Goal: Task Accomplishment & Management: Complete application form

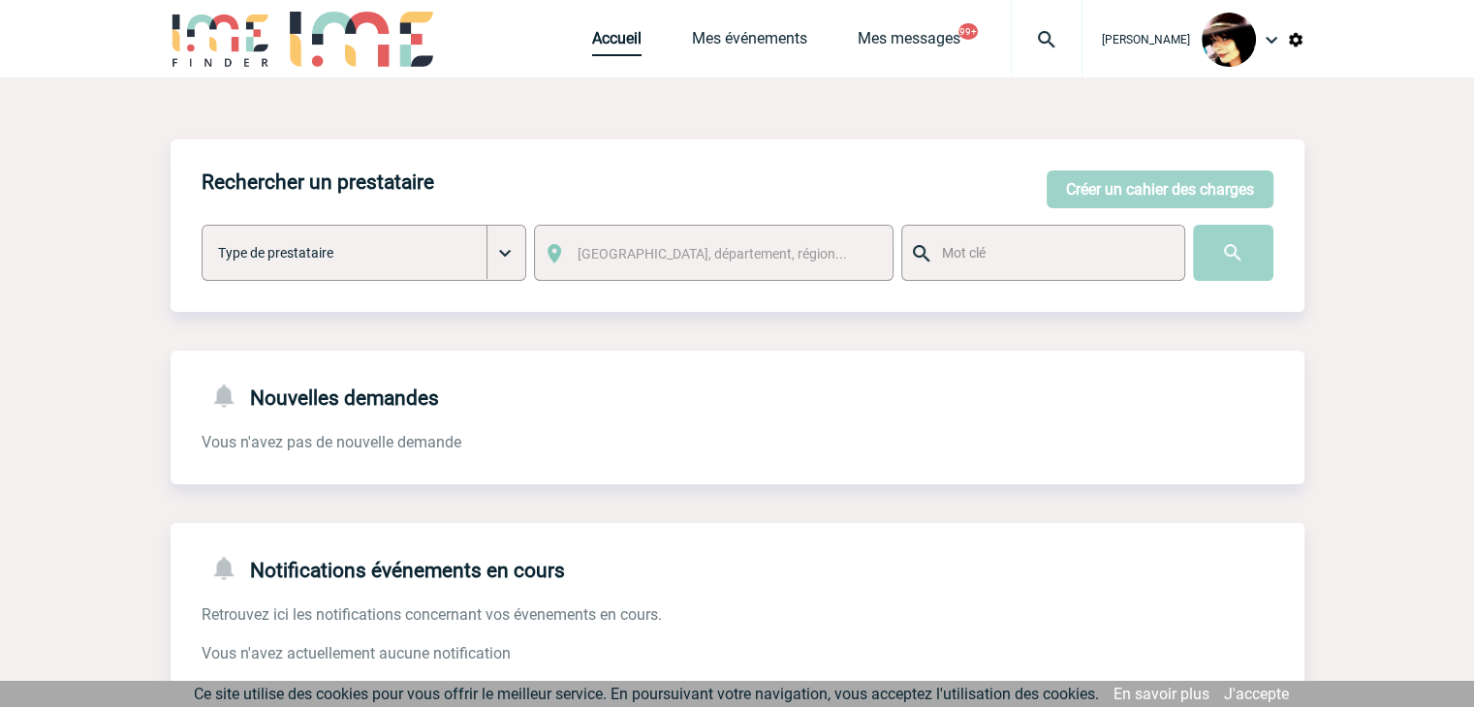
click at [592, 55] on link "Accueil" at bounding box center [616, 42] width 49 height 27
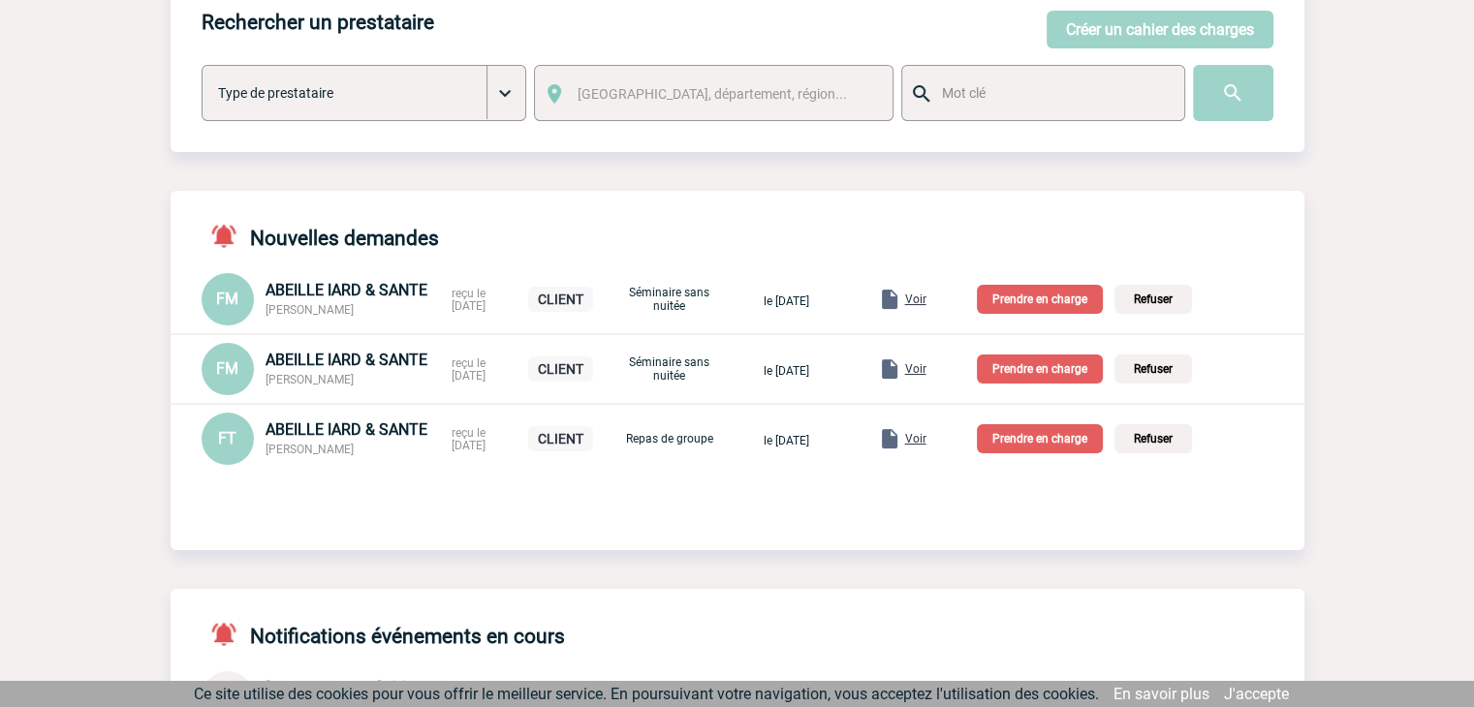
scroll to position [194, 0]
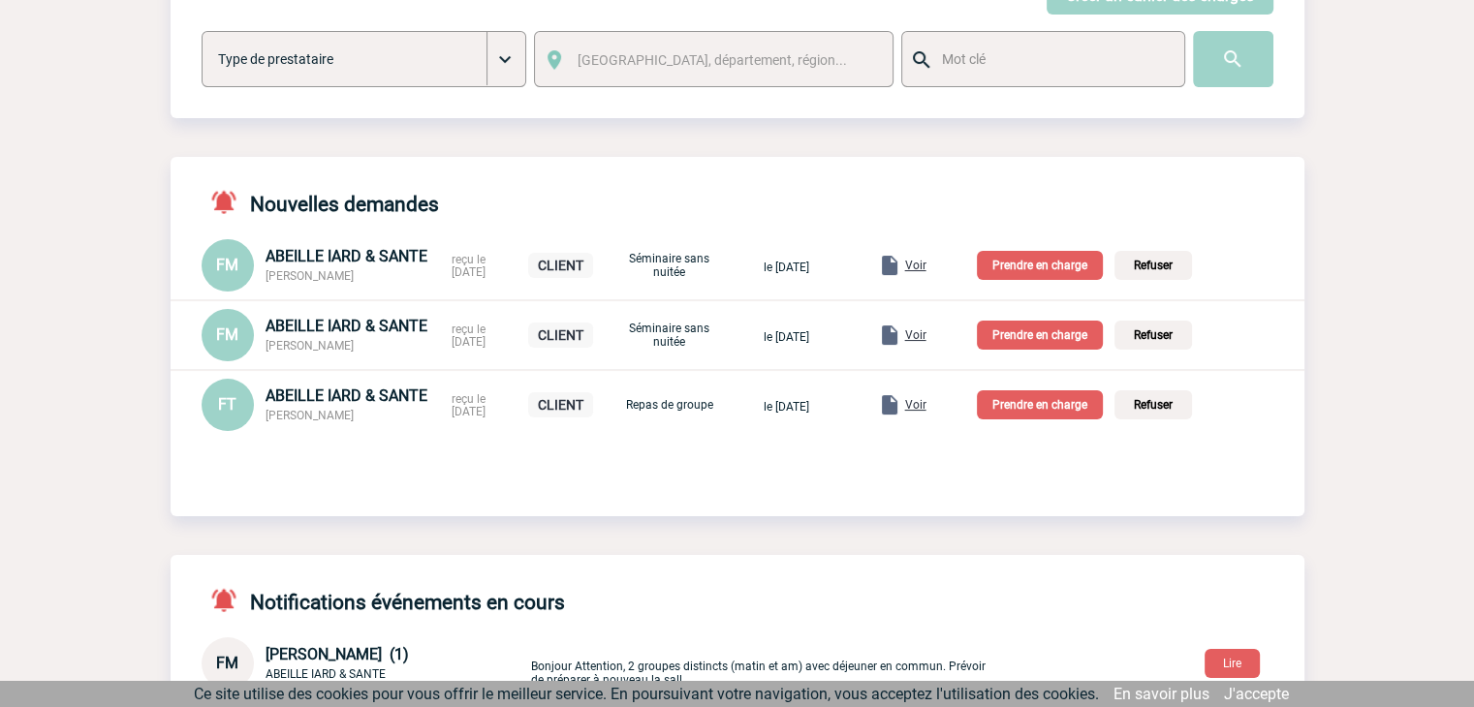
click at [1042, 415] on p "Prendre en charge" at bounding box center [1040, 405] width 126 height 29
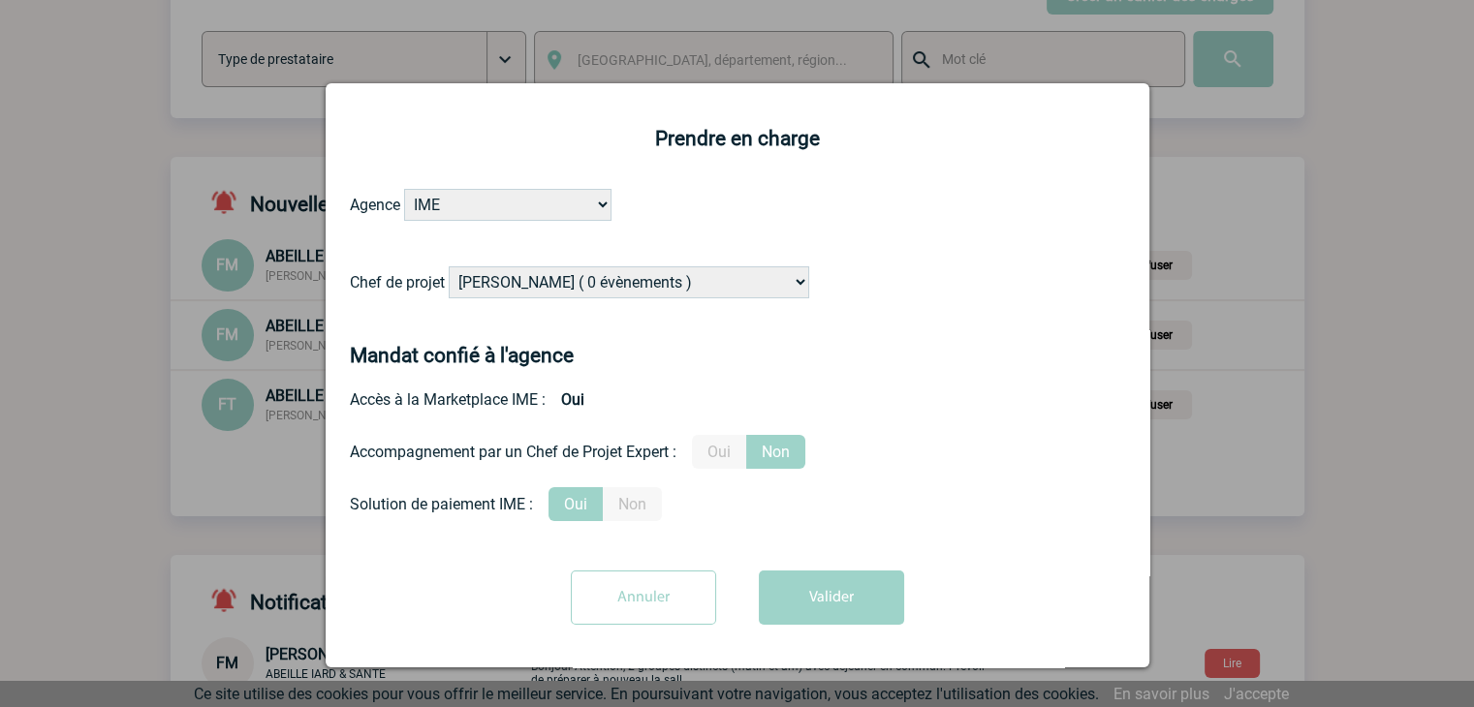
click at [675, 278] on select "Alizée VERLAGUET ( 0 évènements ) Anne-Françoise BONHOMME ( 178 évènements ) An…" at bounding box center [629, 283] width 361 height 32
select select "131234"
click at [675, 277] on select "Alizée VERLAGUET ( 0 évènements ) Anne-Françoise BONHOMME ( 178 évènements ) An…" at bounding box center [629, 283] width 361 height 32
click at [725, 440] on label "Oui" at bounding box center [719, 452] width 54 height 34
click at [0, 0] on input "Oui" at bounding box center [0, 0] width 0 height 0
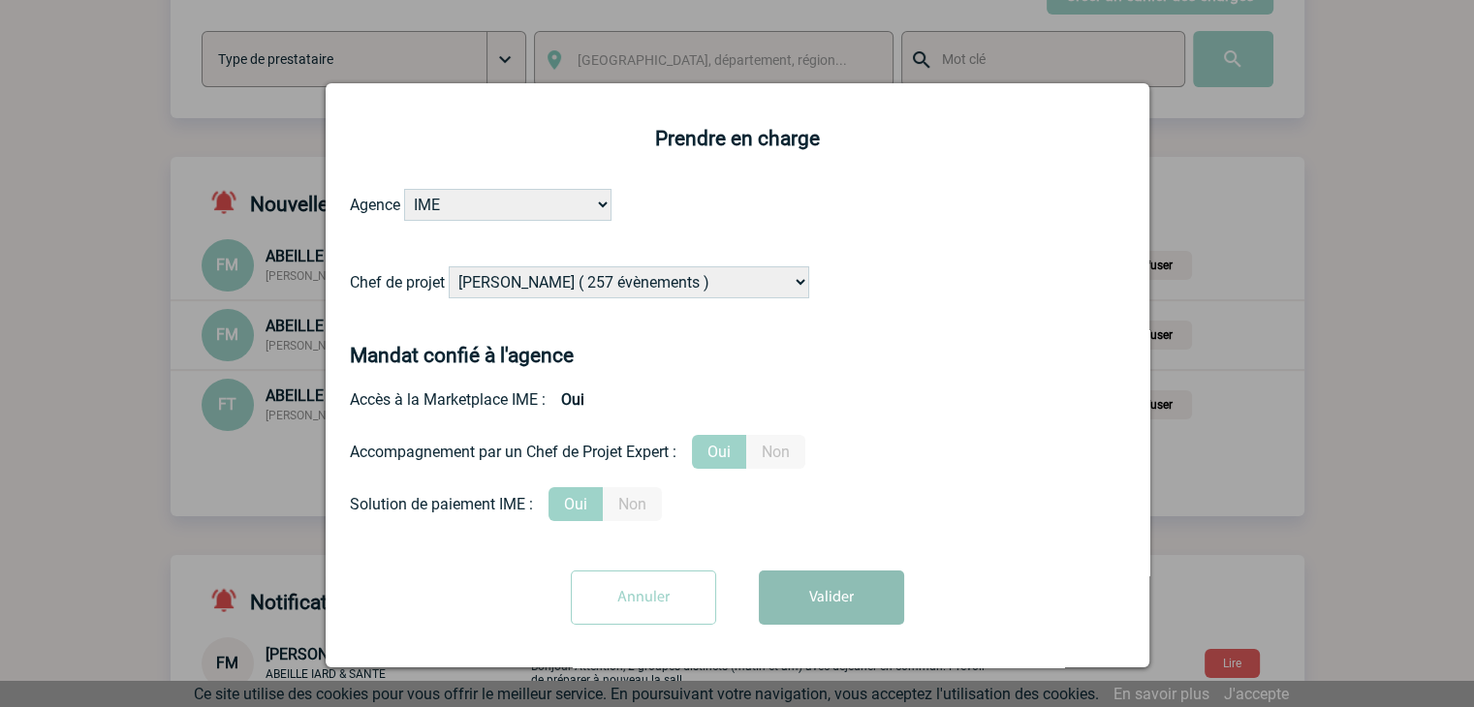
click at [825, 610] on button "Valider" at bounding box center [831, 598] width 145 height 54
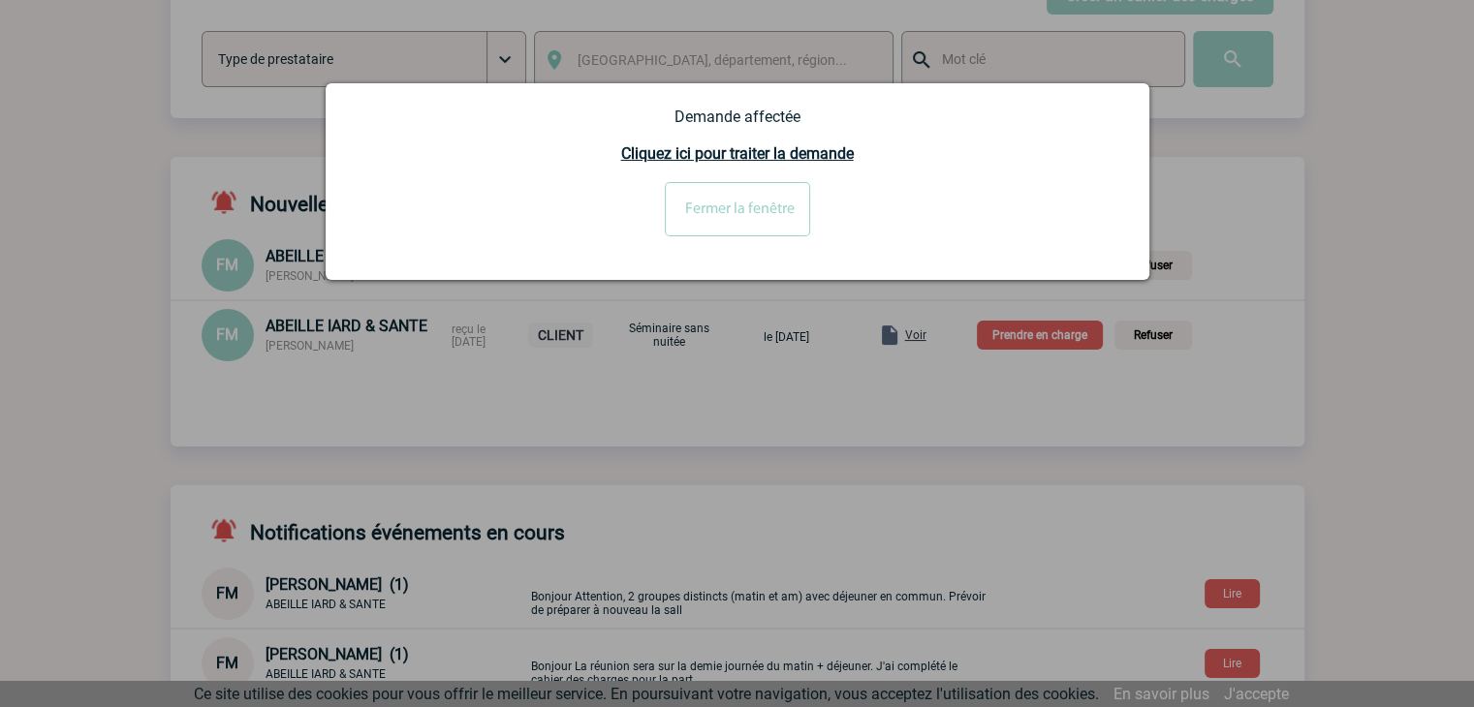
click at [1060, 337] on div at bounding box center [737, 353] width 1474 height 707
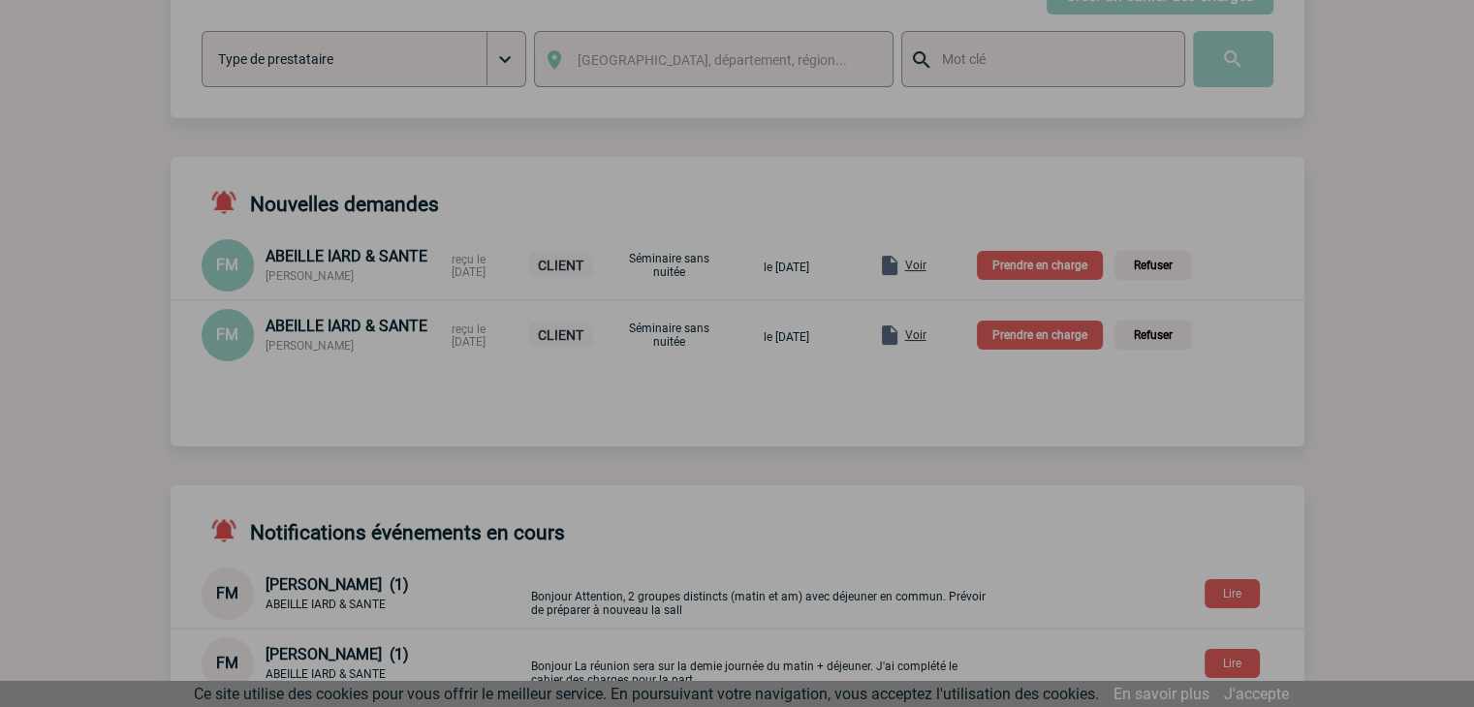
click at [1053, 337] on div at bounding box center [737, 353] width 1474 height 707
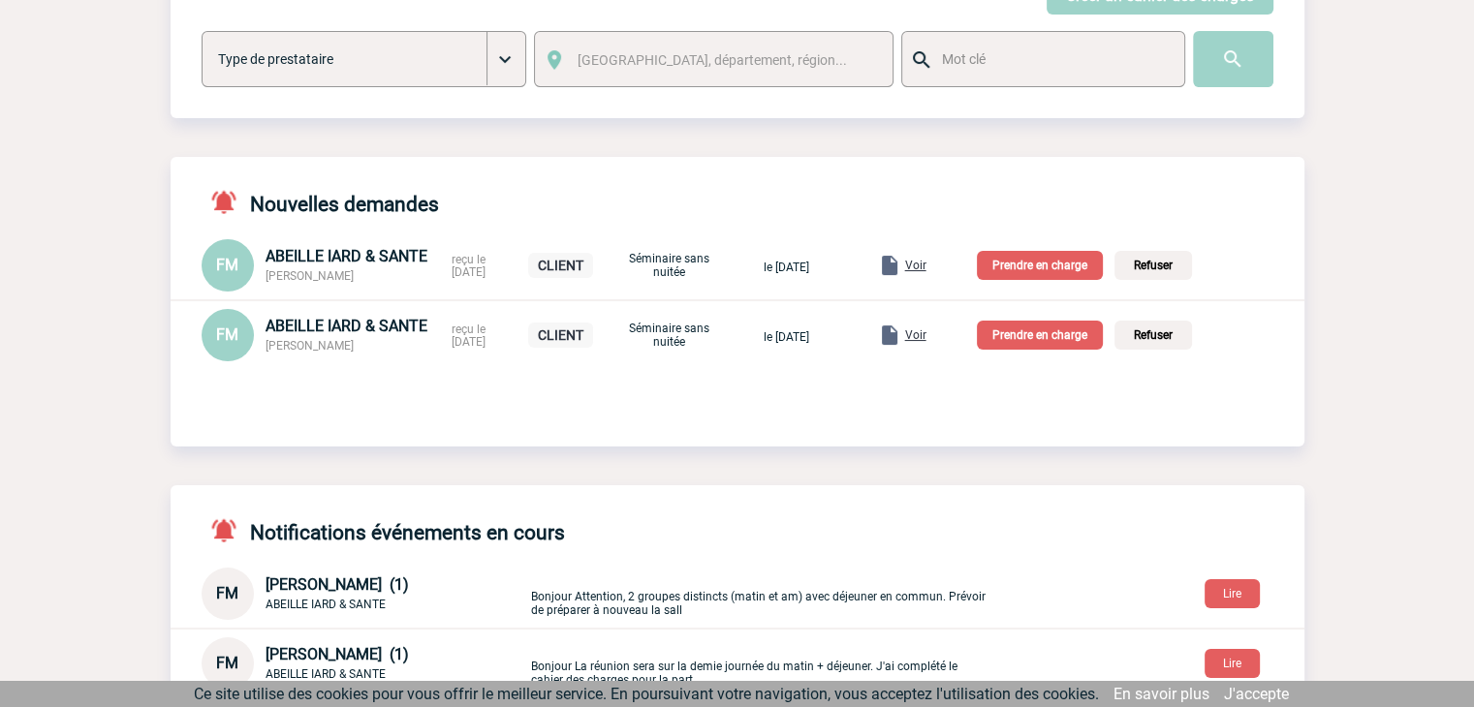
click at [1048, 338] on p "Prendre en charge" at bounding box center [1040, 335] width 126 height 29
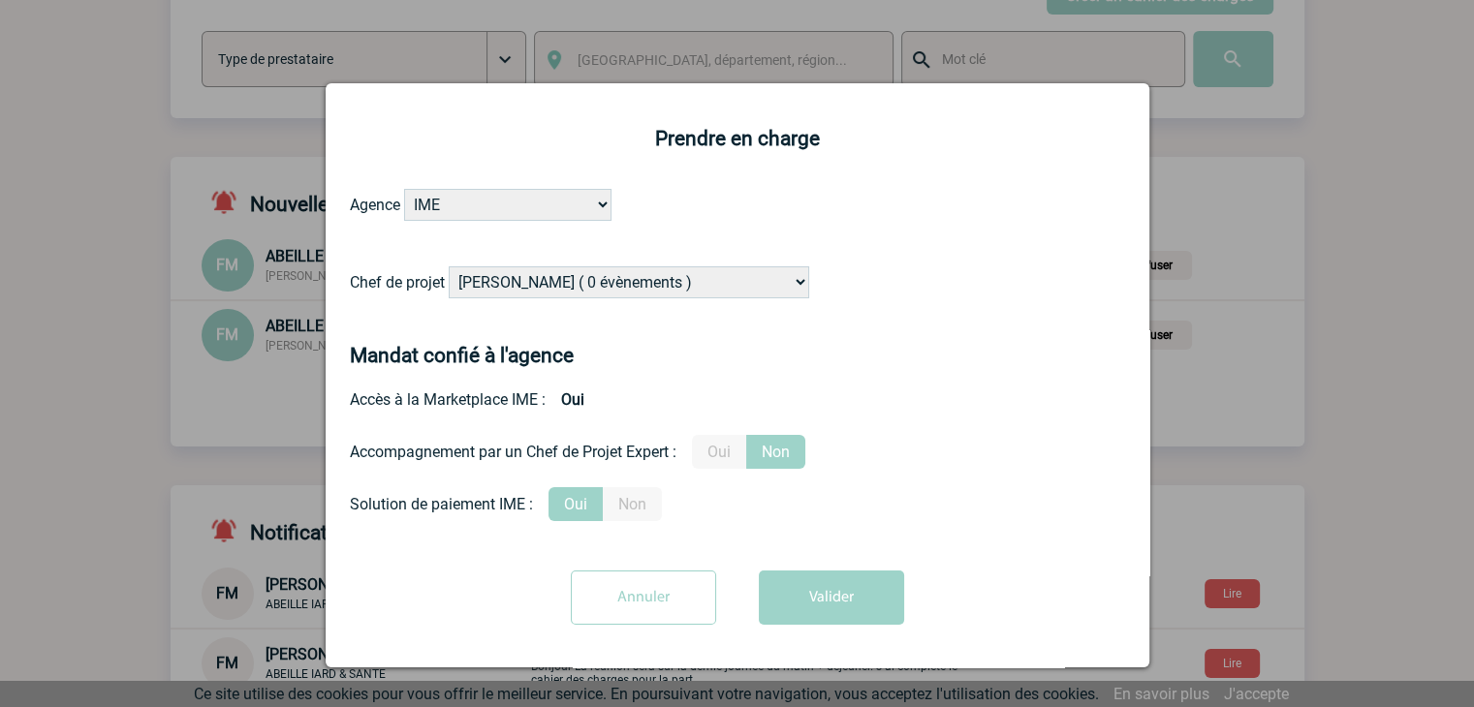
click at [727, 284] on select "Alizée VERLAGUET ( 0 évènements ) Anne-Françoise BONHOMME ( 178 évènements ) An…" at bounding box center [629, 283] width 361 height 32
select select "131234"
click at [727, 284] on select "Alizée VERLAGUET ( 0 évènements ) Anne-Françoise BONHOMME ( 178 évènements ) An…" at bounding box center [629, 283] width 361 height 32
click at [713, 458] on label "Oui" at bounding box center [719, 452] width 54 height 34
click at [0, 0] on input "Oui" at bounding box center [0, 0] width 0 height 0
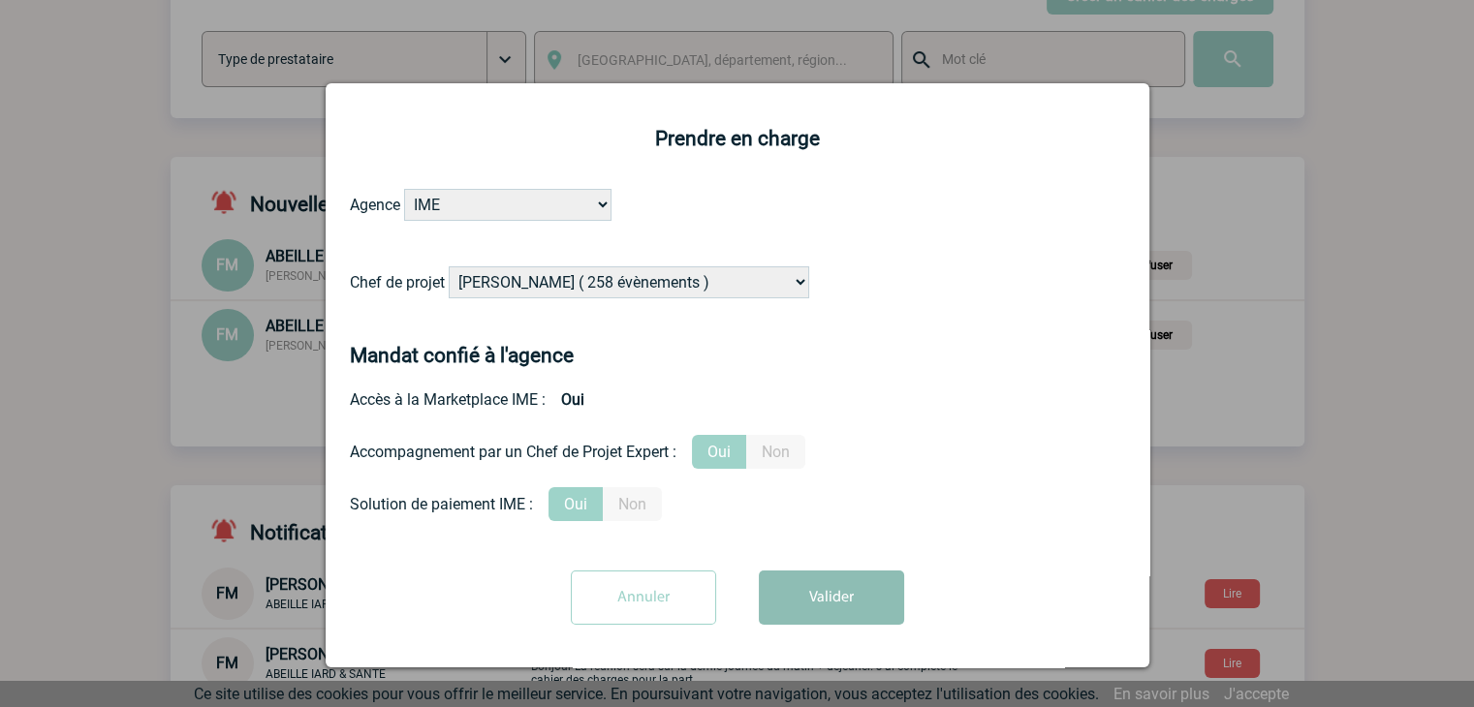
click at [792, 599] on button "Valider" at bounding box center [831, 598] width 145 height 54
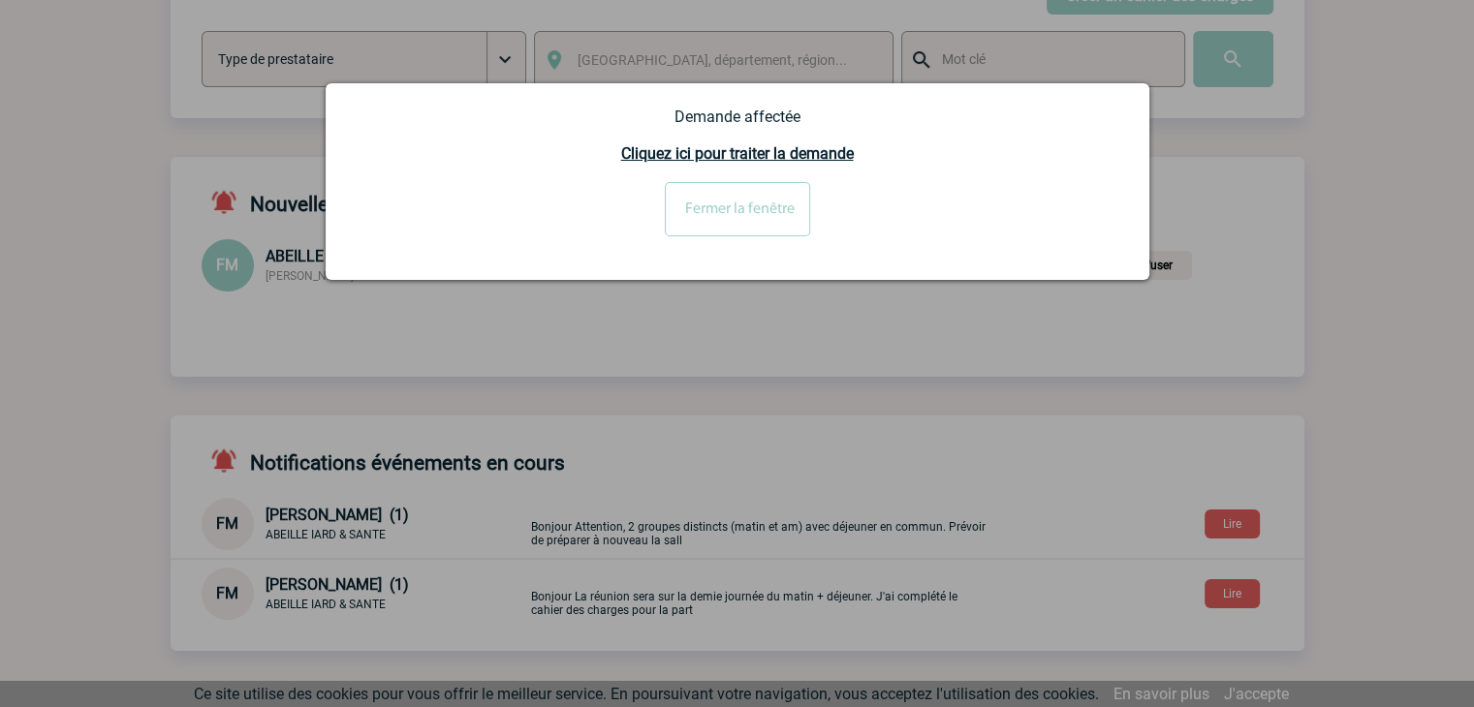
click at [746, 216] on input "Fermer la fenêtre" at bounding box center [737, 209] width 145 height 54
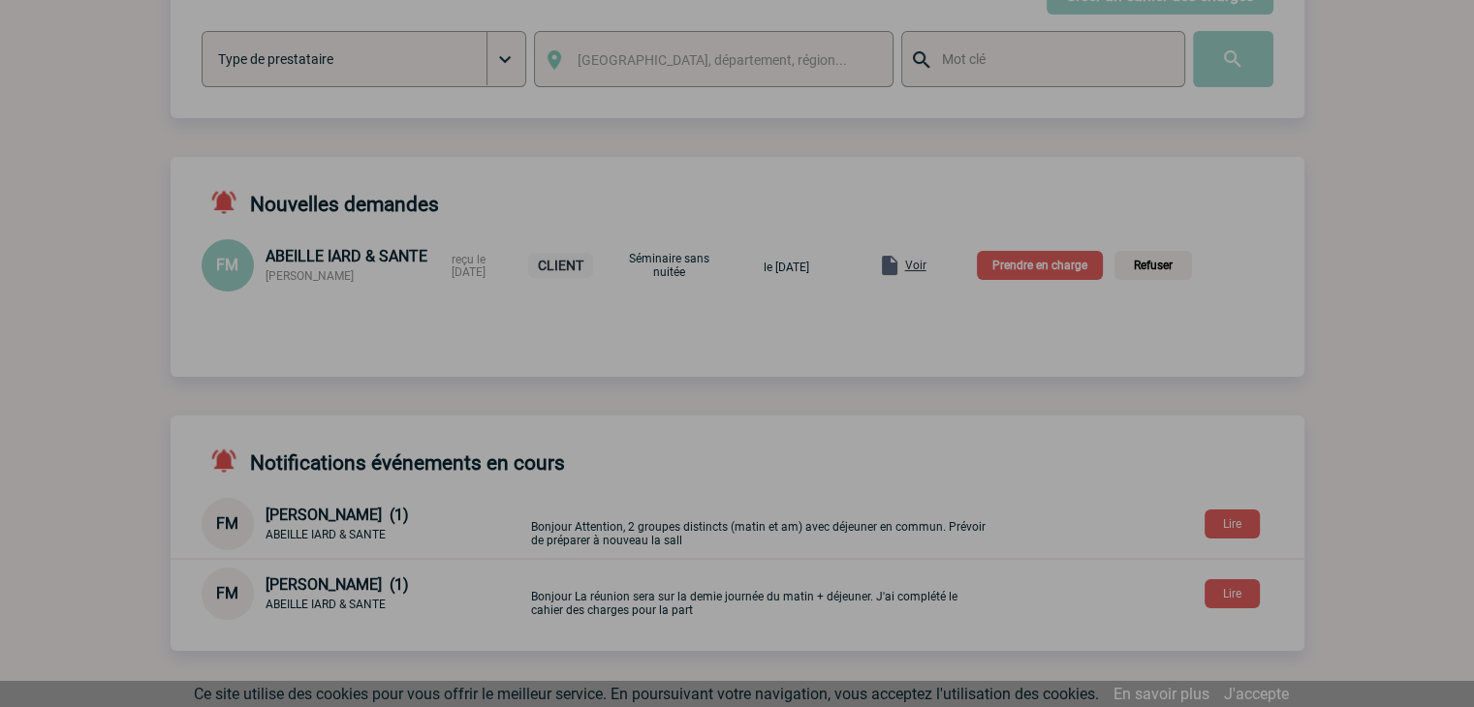
click at [1046, 272] on div at bounding box center [737, 353] width 1474 height 707
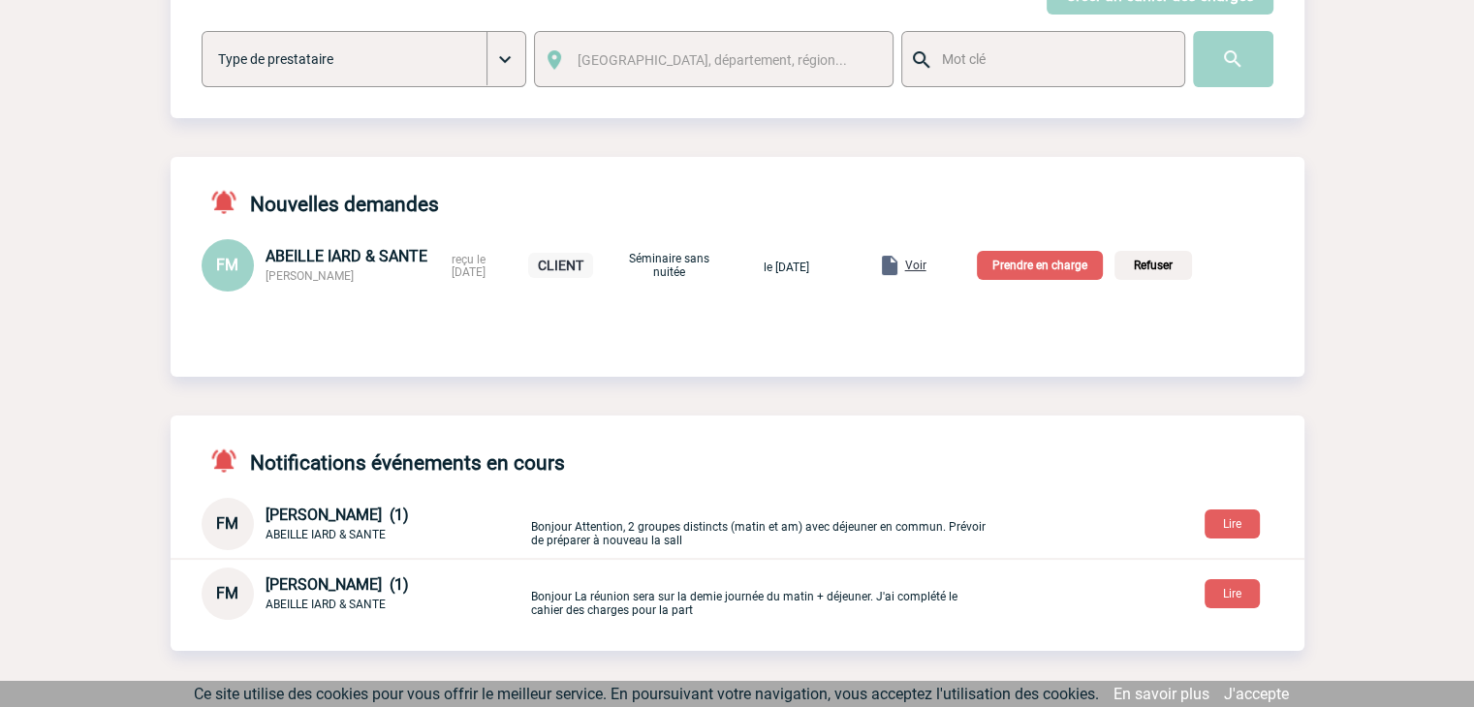
click at [1038, 272] on p "Prendre en charge" at bounding box center [1040, 265] width 126 height 29
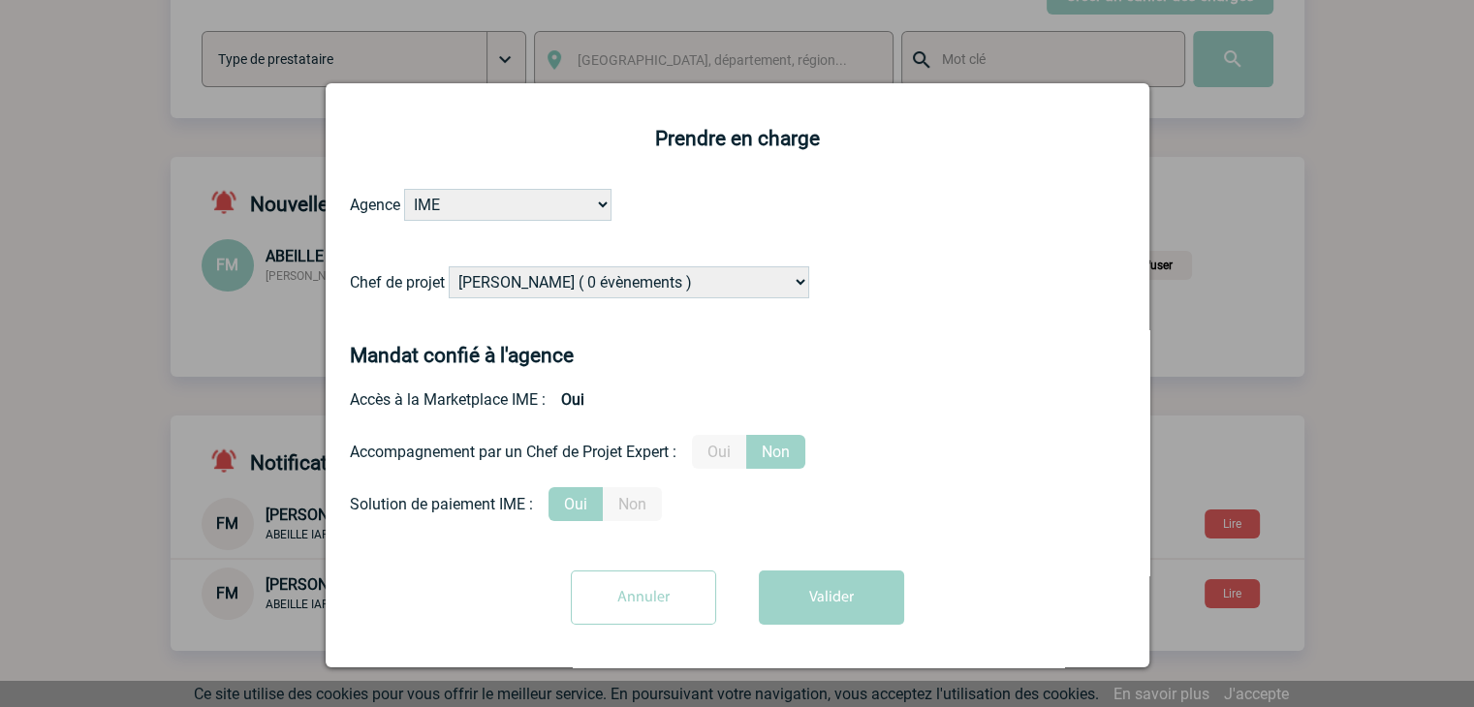
click at [609, 280] on select "Alizée VERLAGUET ( 0 évènements ) Anne-Françoise BONHOMME ( 178 évènements ) An…" at bounding box center [629, 283] width 361 height 32
select select "131234"
click at [609, 278] on select "Alizée VERLAGUET ( 0 évènements ) Anne-Françoise BONHOMME ( 178 évènements ) An…" at bounding box center [629, 283] width 361 height 32
click at [710, 447] on label "Oui" at bounding box center [719, 452] width 54 height 34
click at [0, 0] on input "Oui" at bounding box center [0, 0] width 0 height 0
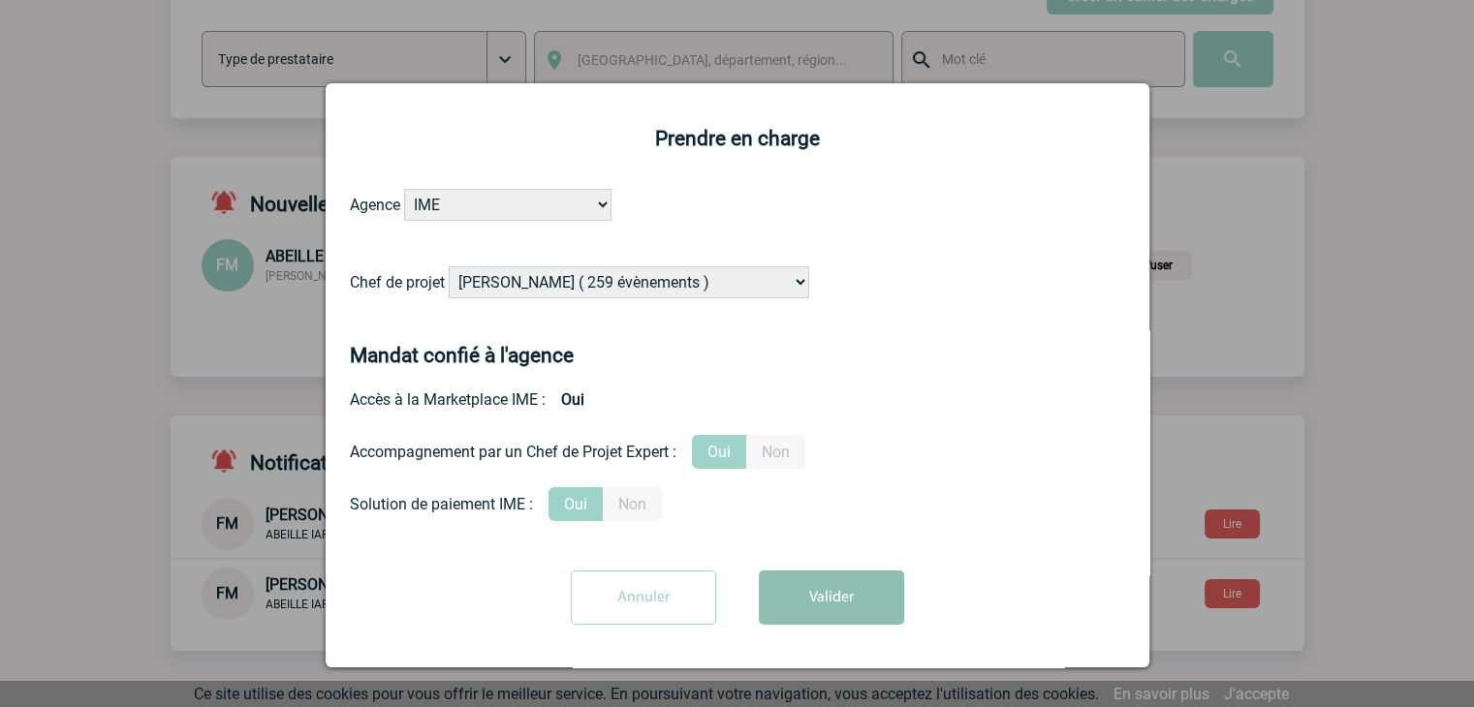
click at [838, 604] on button "Valider" at bounding box center [831, 598] width 145 height 54
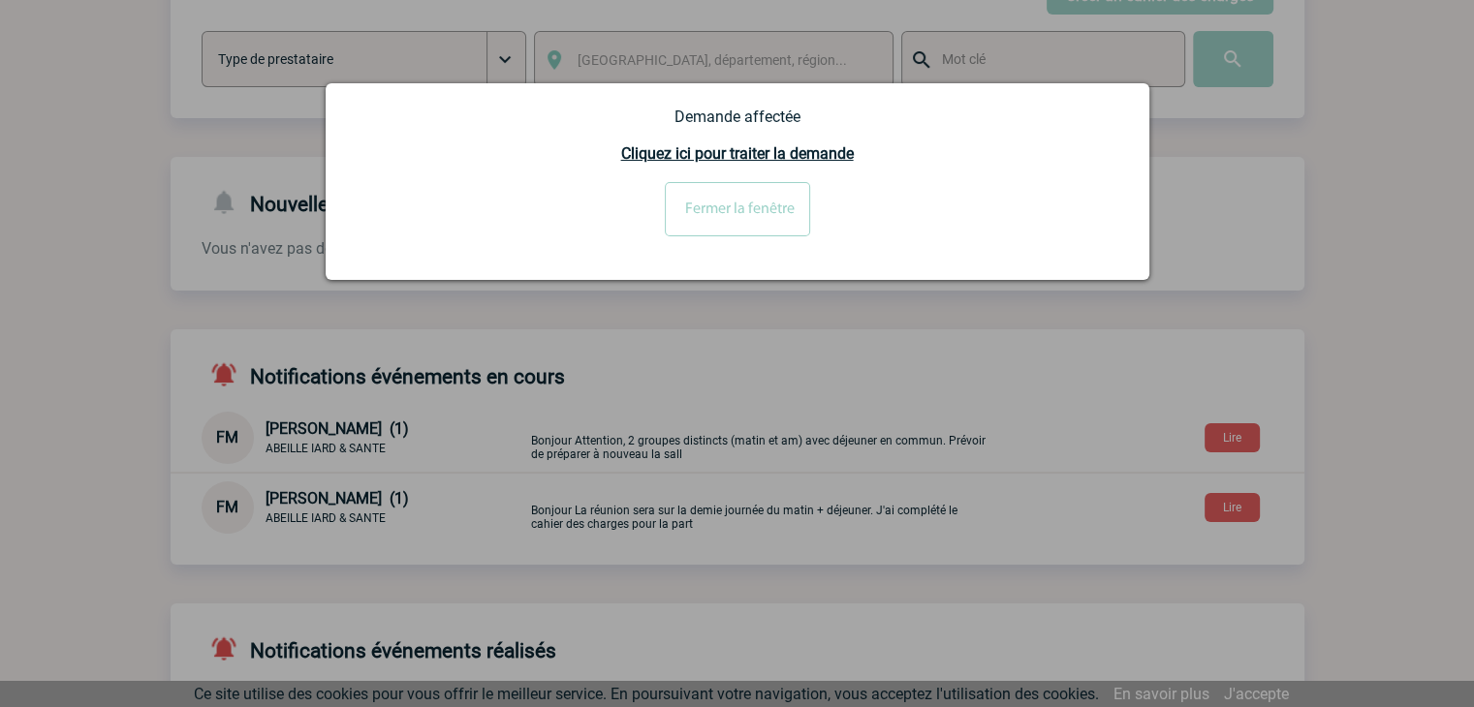
click at [627, 391] on div at bounding box center [737, 353] width 1474 height 707
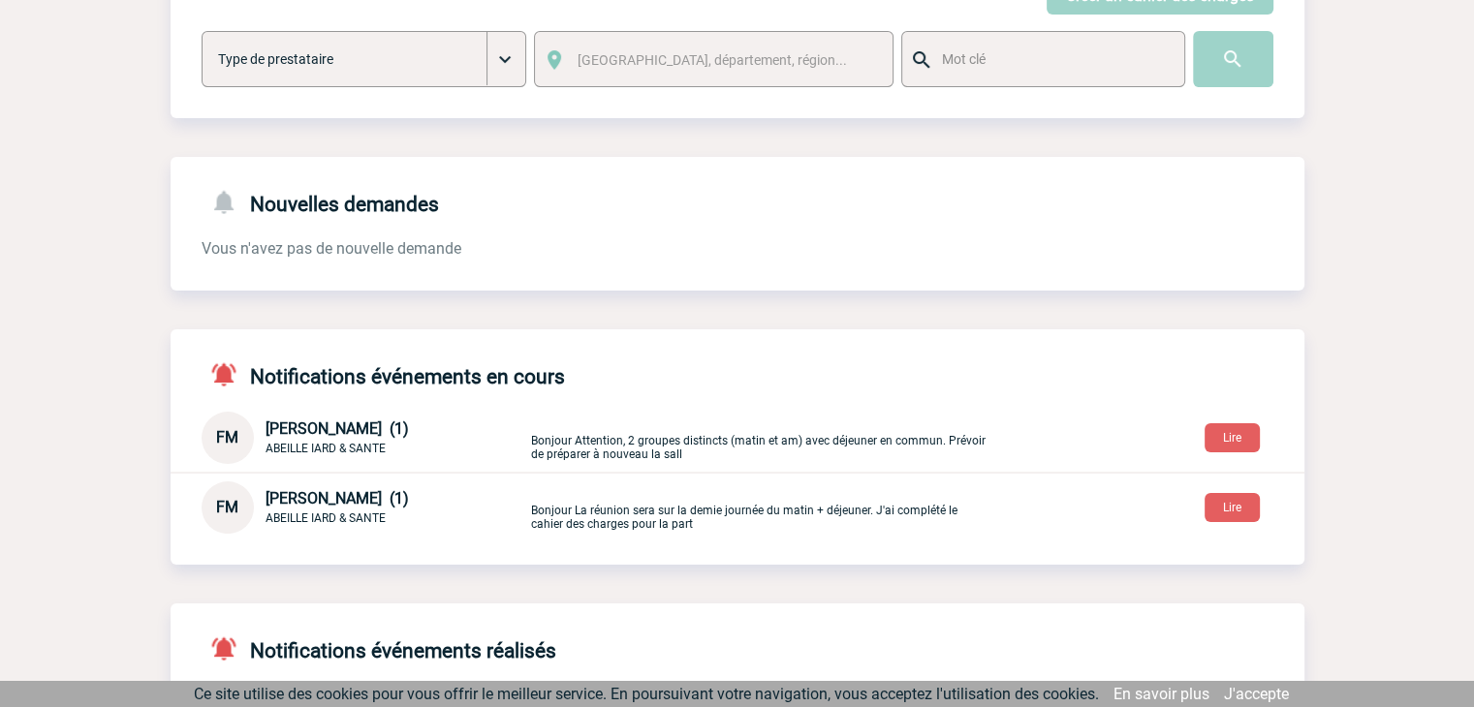
click at [866, 373] on div "Notifications événements en cours FM Florence MATHIEU (1) ABEILLE IARD & SANTE …" at bounding box center [738, 432] width 1134 height 204
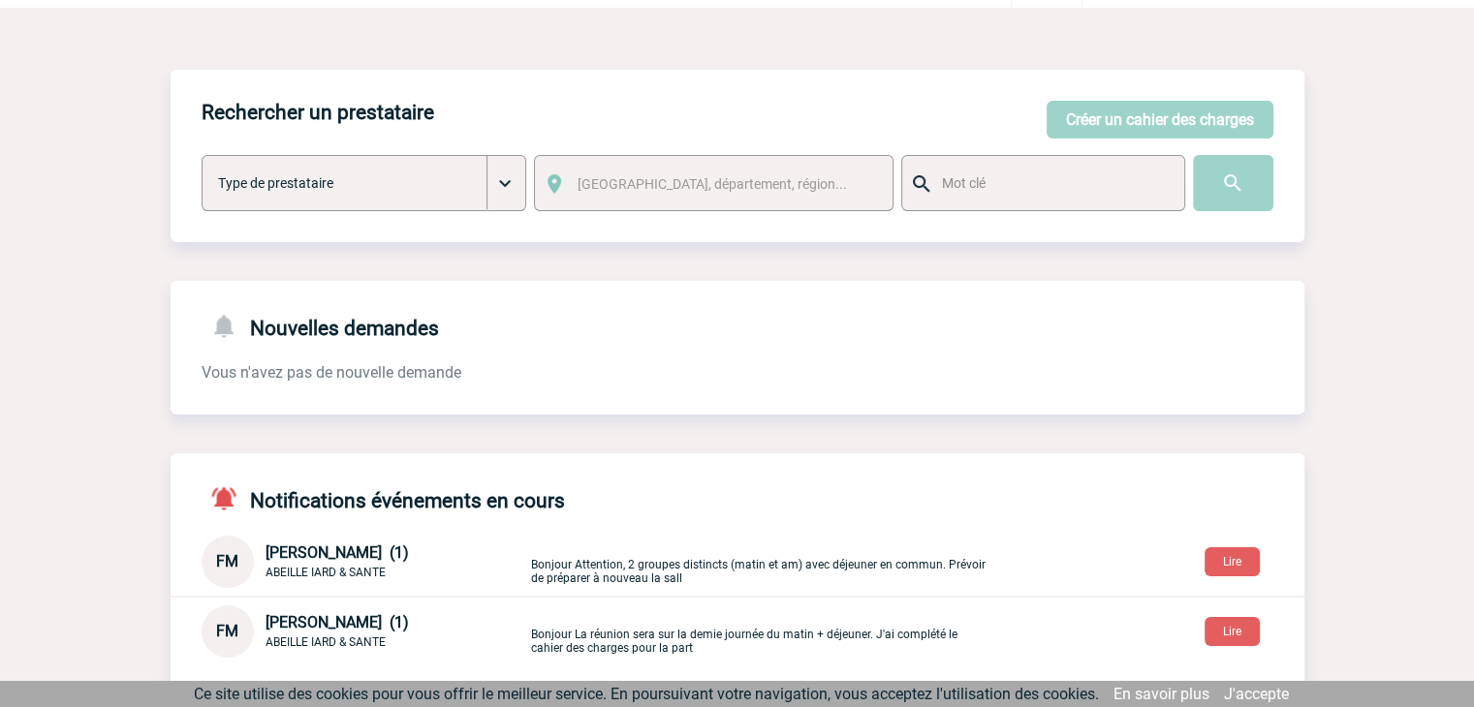
scroll to position [0, 0]
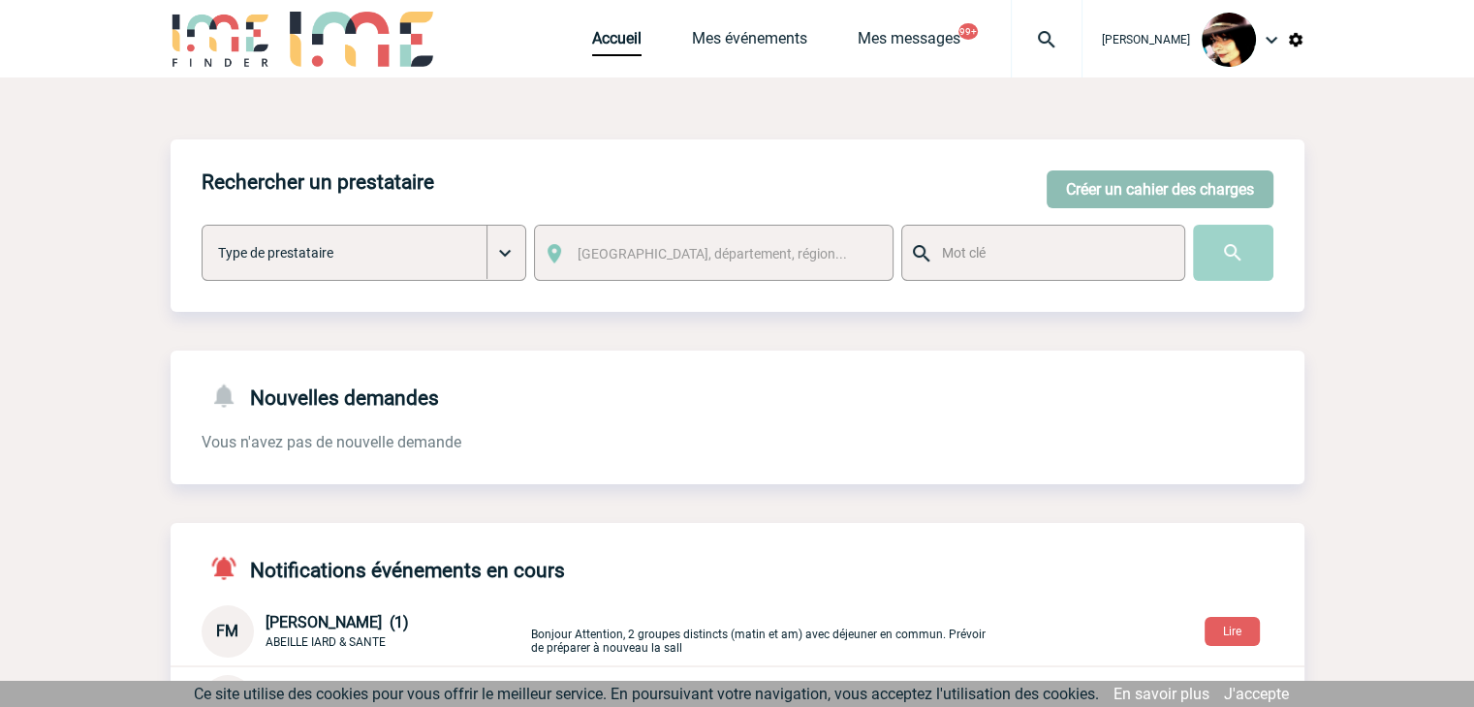
click at [1073, 181] on button "Créer un cahier des charges" at bounding box center [1160, 190] width 227 height 38
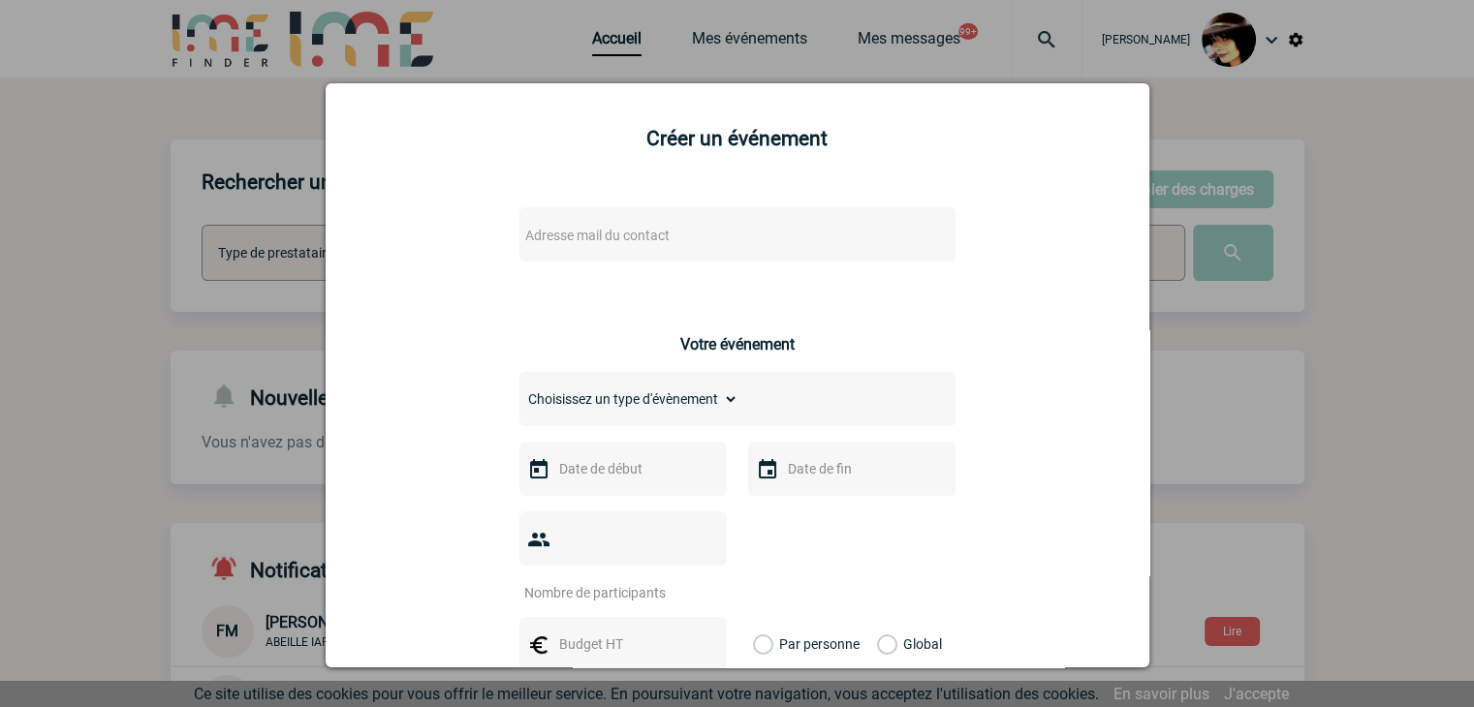
click at [600, 235] on span "Adresse mail du contact" at bounding box center [597, 236] width 144 height 16
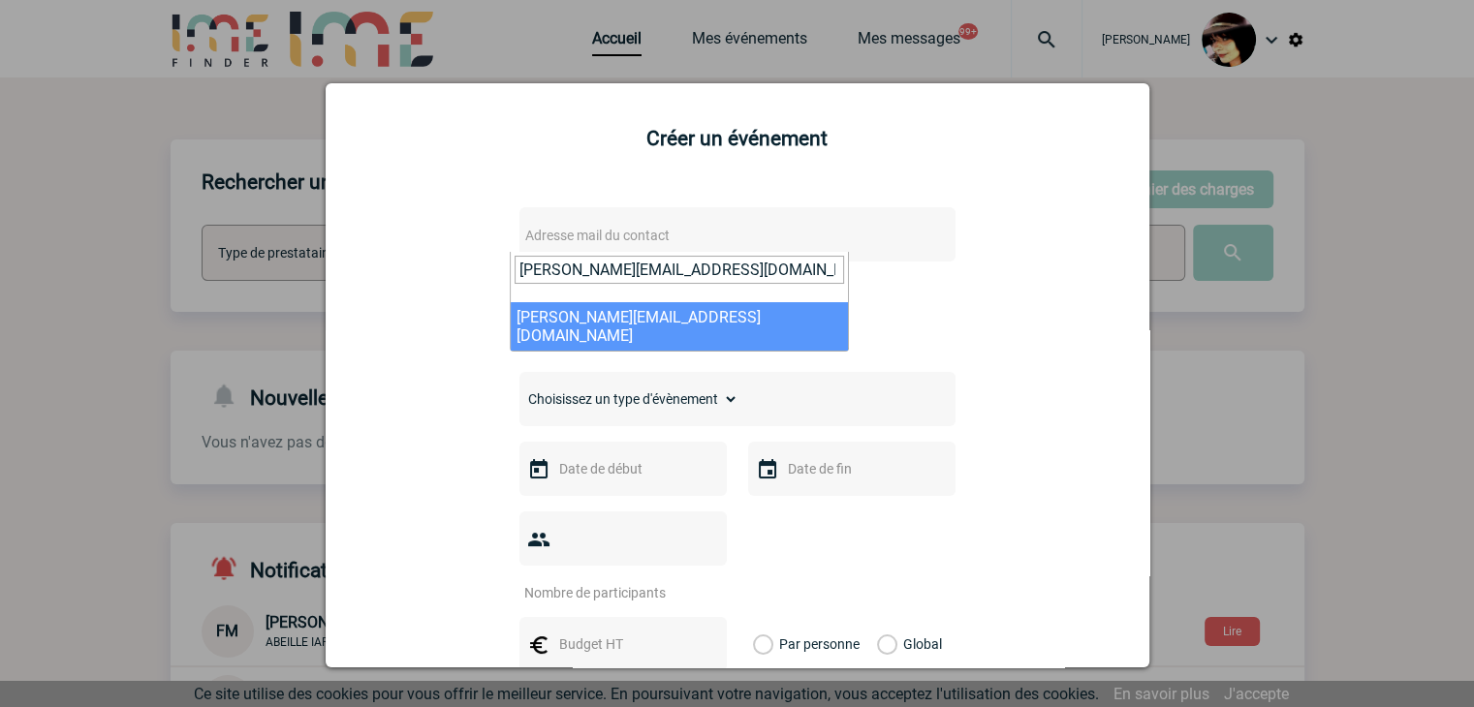
type input "virginie.nguyen@capgemini.com"
select select "112969"
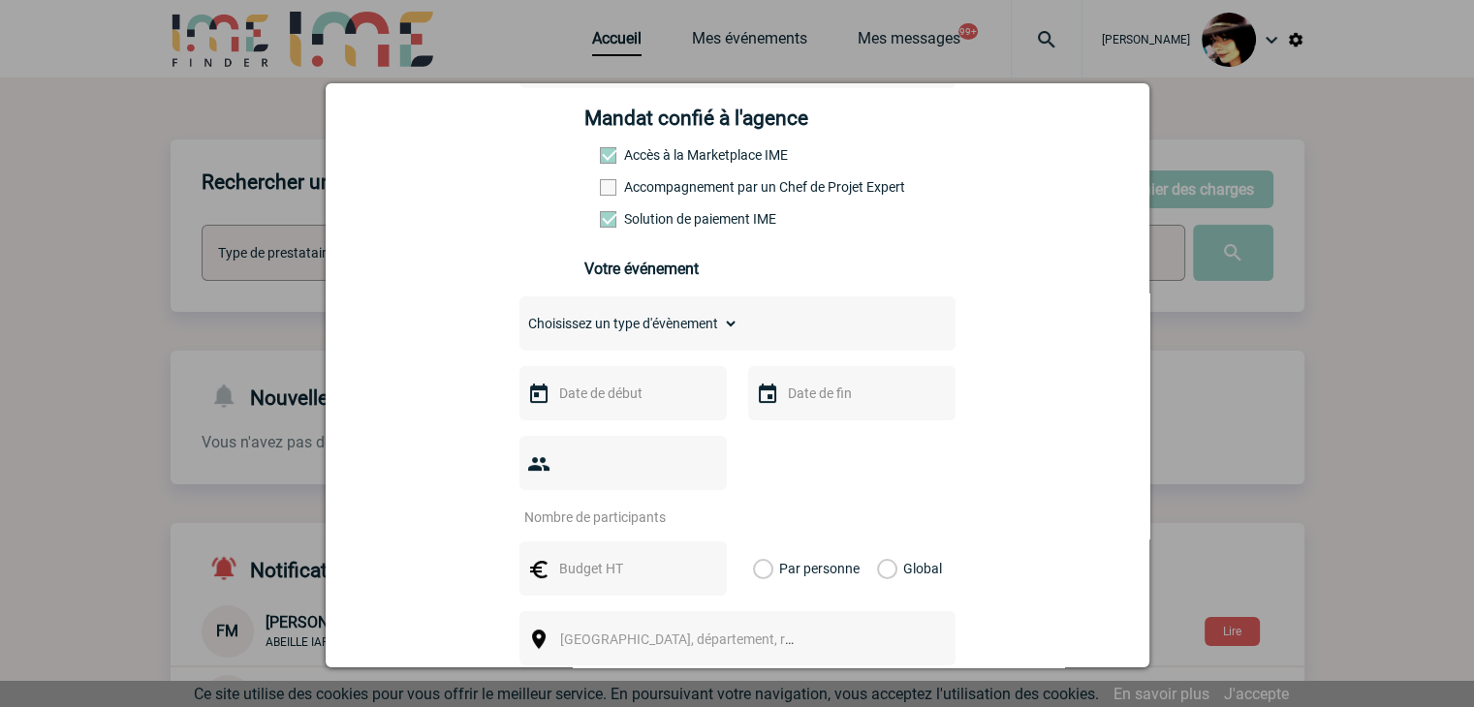
scroll to position [291, 0]
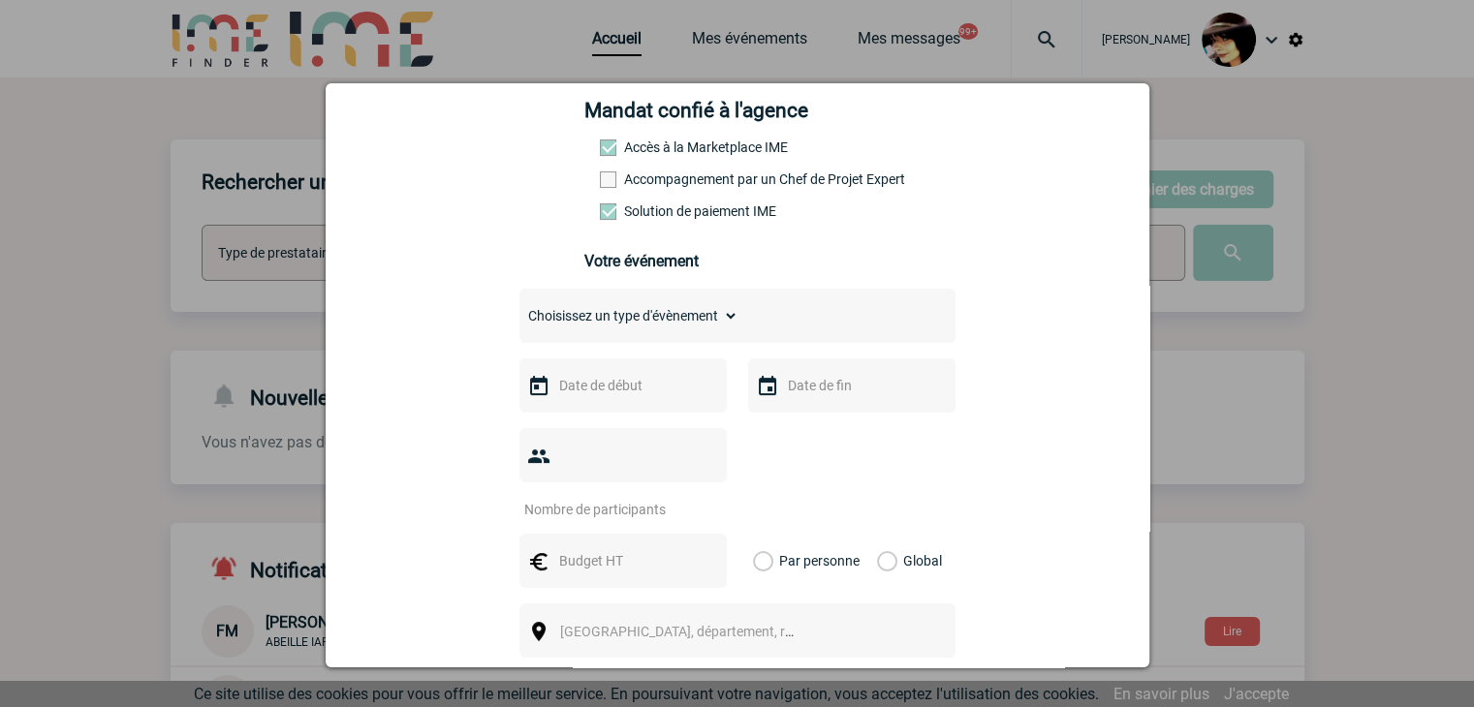
click at [558, 326] on select "Choisissez un type d'évènement Séminaire avec nuitée Séminaire sans nuitée Repa…" at bounding box center [628, 315] width 219 height 27
select select "9"
click at [519, 308] on select "Choisissez un type d'évènement Séminaire avec nuitée Séminaire sans nuitée Repa…" at bounding box center [628, 315] width 219 height 27
click at [607, 391] on input "text" at bounding box center [621, 385] width 134 height 25
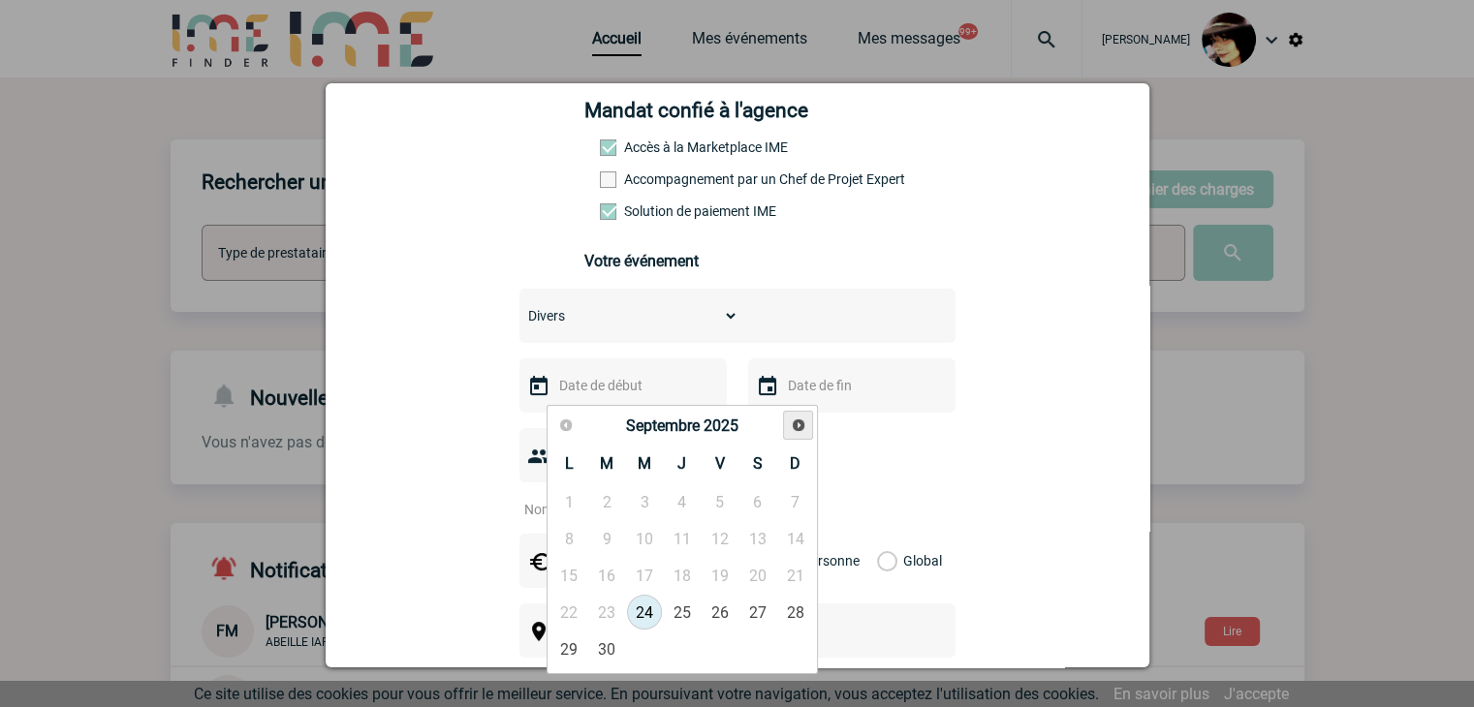
click at [798, 427] on span "Suivant" at bounding box center [799, 426] width 16 height 16
click at [655, 568] on link "15" at bounding box center [645, 575] width 36 height 35
type input "15-10-2025"
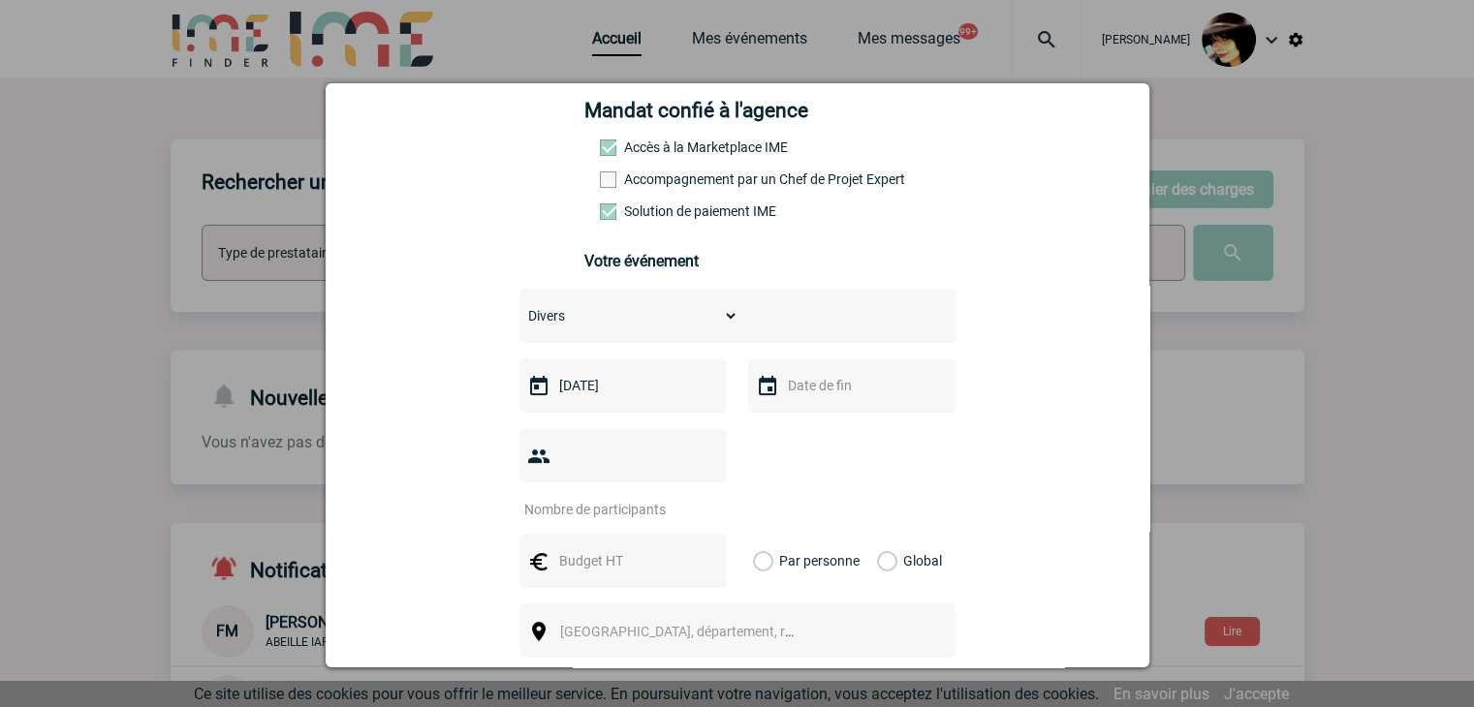
click at [602, 497] on input "number" at bounding box center [610, 509] width 182 height 25
type input "1"
click at [619, 549] on input "text" at bounding box center [621, 561] width 134 height 25
type input "700"
click at [885, 534] on label "Global" at bounding box center [883, 561] width 13 height 54
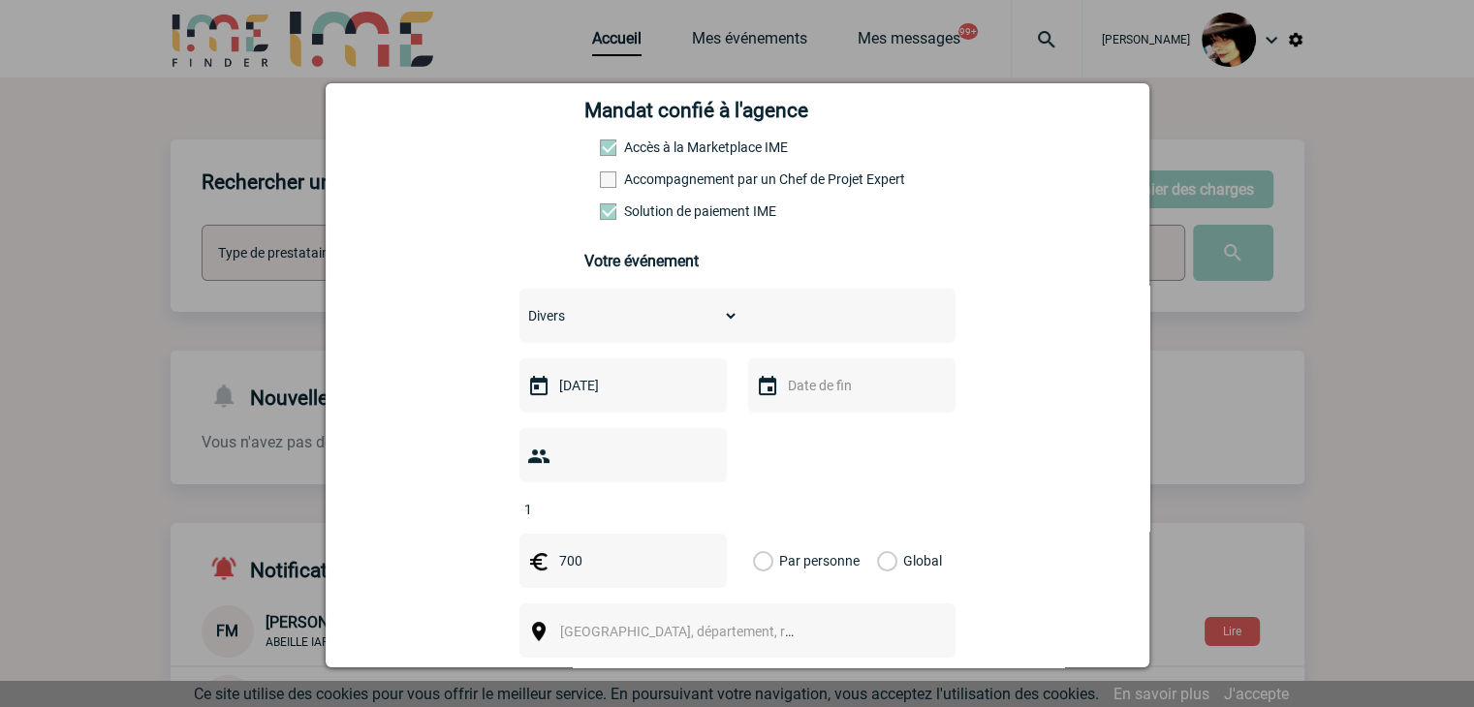
click at [0, 0] on input "Global" at bounding box center [0, 0] width 0 height 0
click at [651, 624] on span "[GEOGRAPHIC_DATA], département, région..." at bounding box center [694, 632] width 269 height 16
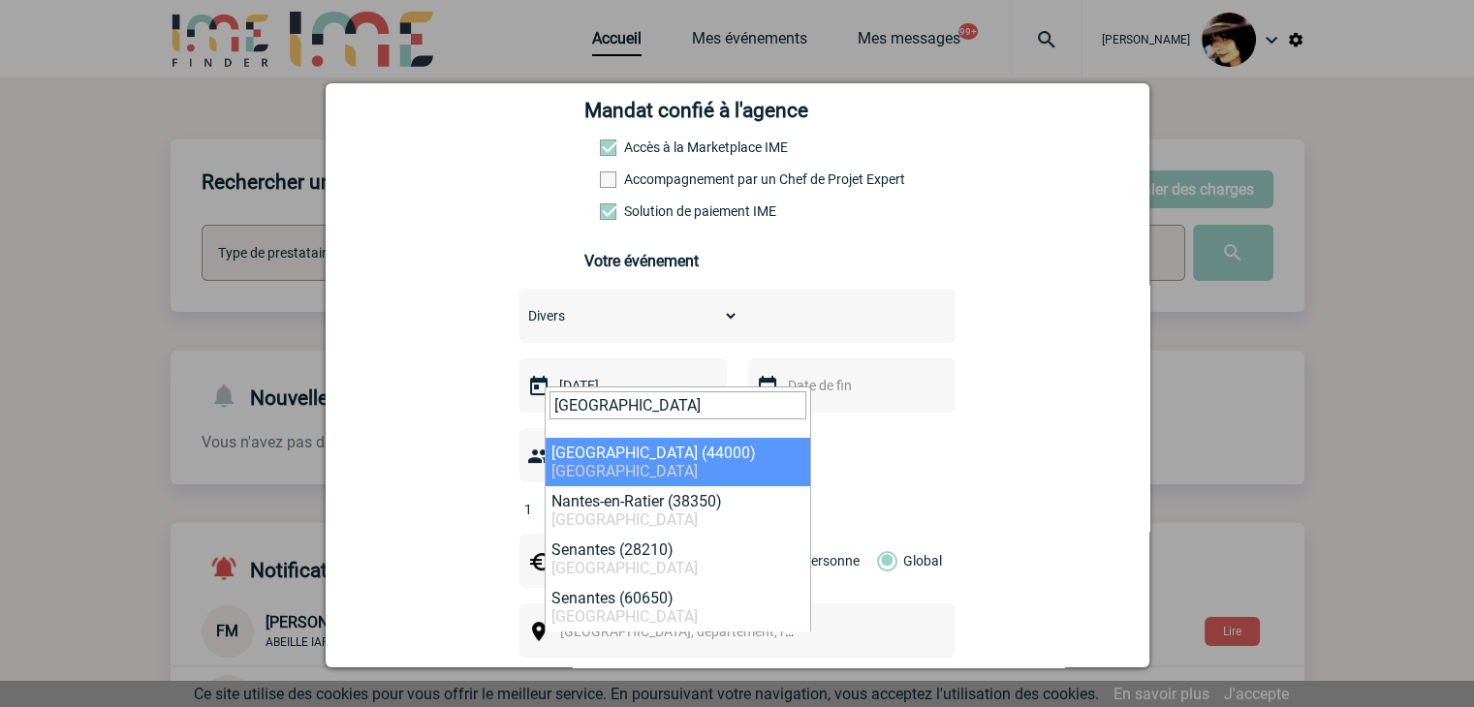
type input "nantes"
select select "5250"
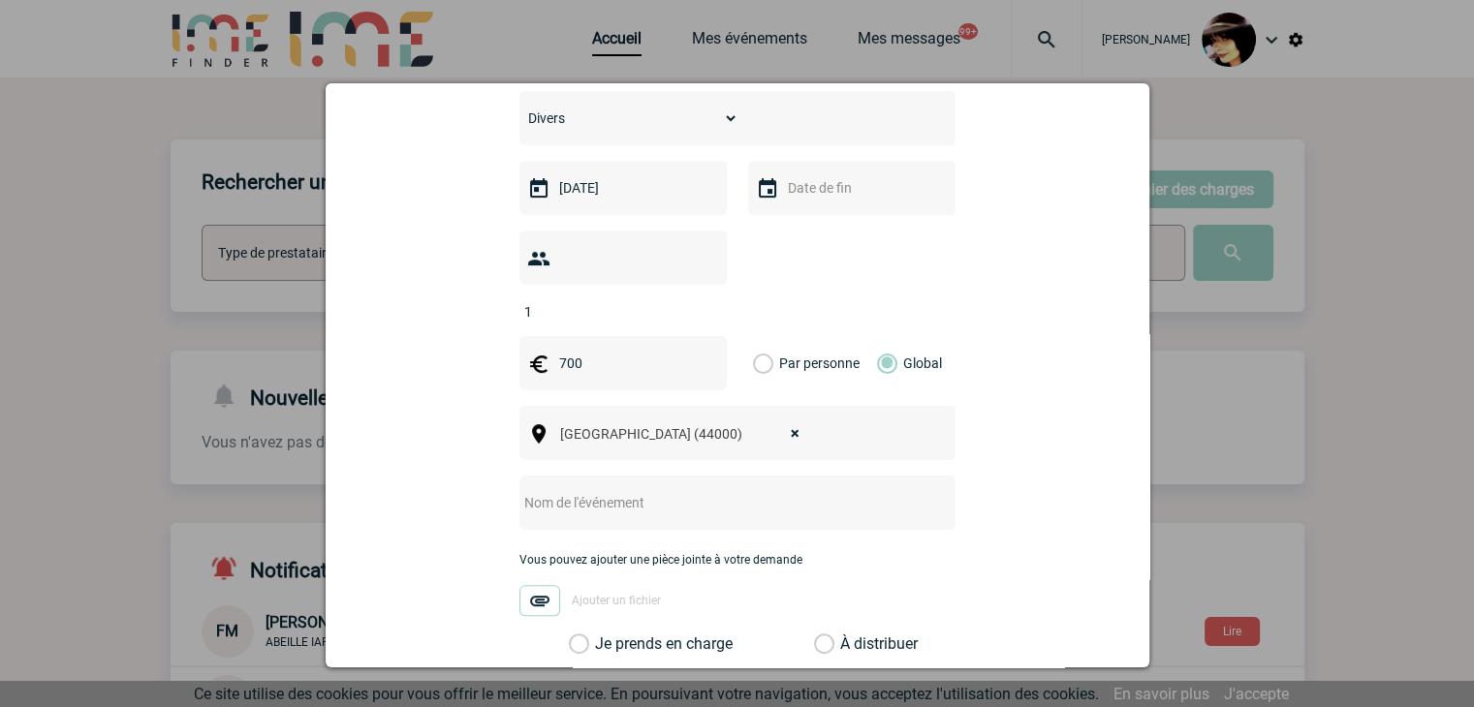
scroll to position [581, 0]
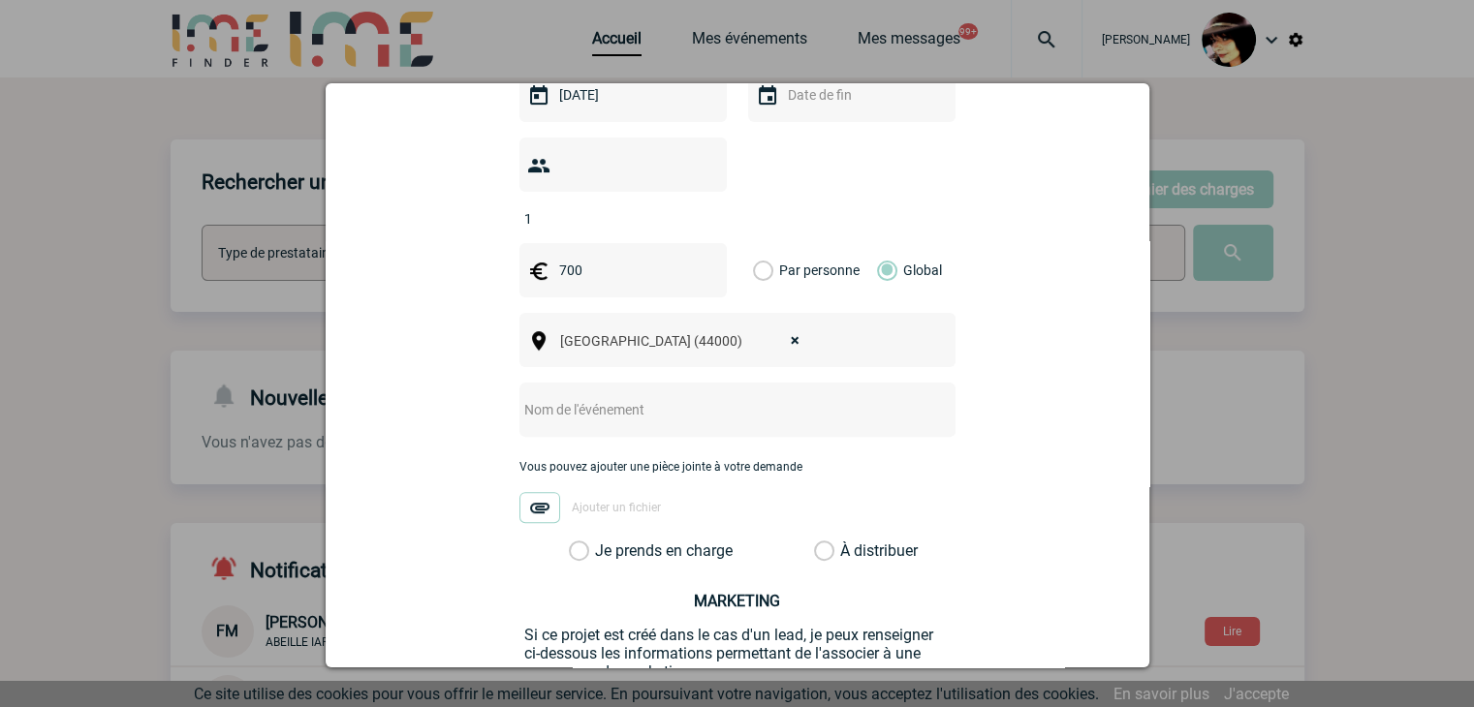
click at [570, 397] on input "text" at bounding box center [711, 409] width 385 height 25
click at [675, 397] on input "CENTRALISATION -" at bounding box center [711, 409] width 385 height 25
paste input "Family Day"
type input "CENTRALISATION - Family Day"
click at [819, 542] on label "À distribuer" at bounding box center [824, 551] width 20 height 19
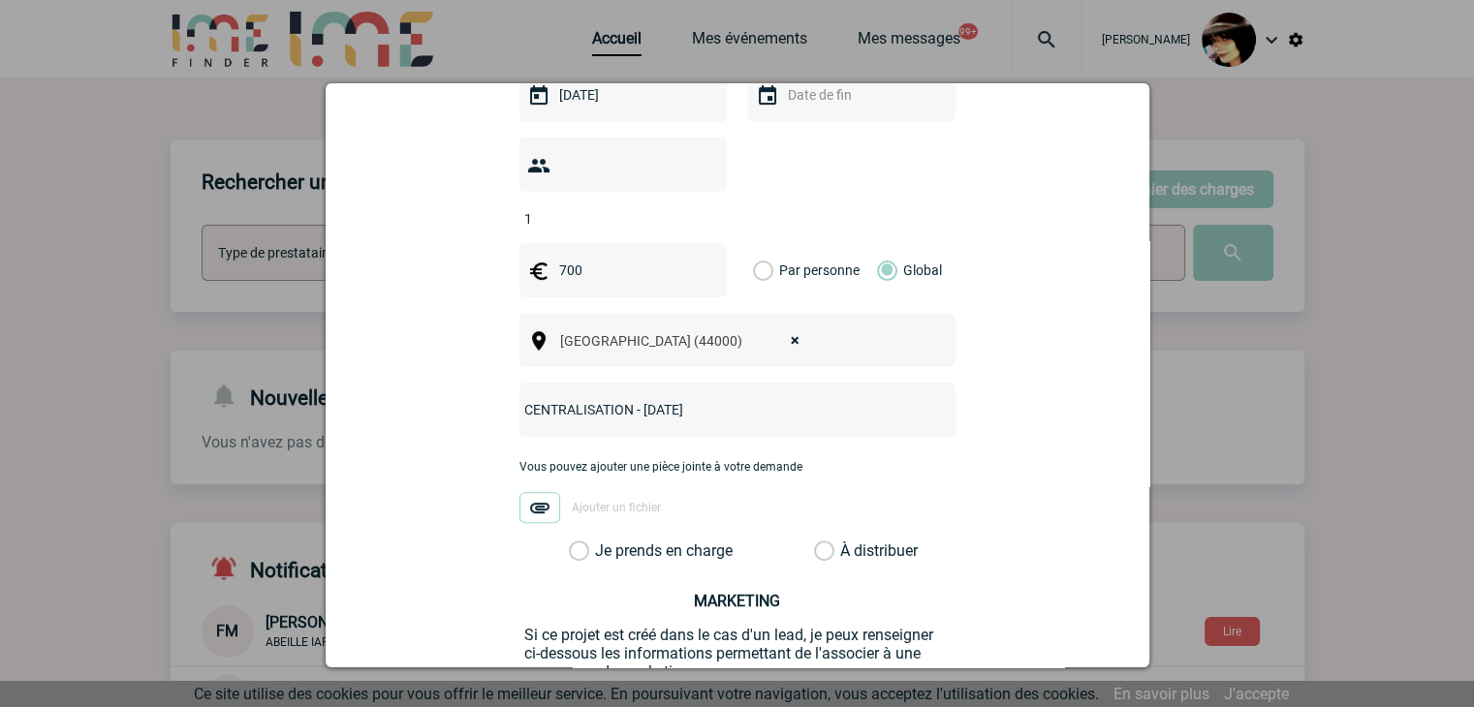
click at [0, 0] on input "À distribuer" at bounding box center [0, 0] width 0 height 0
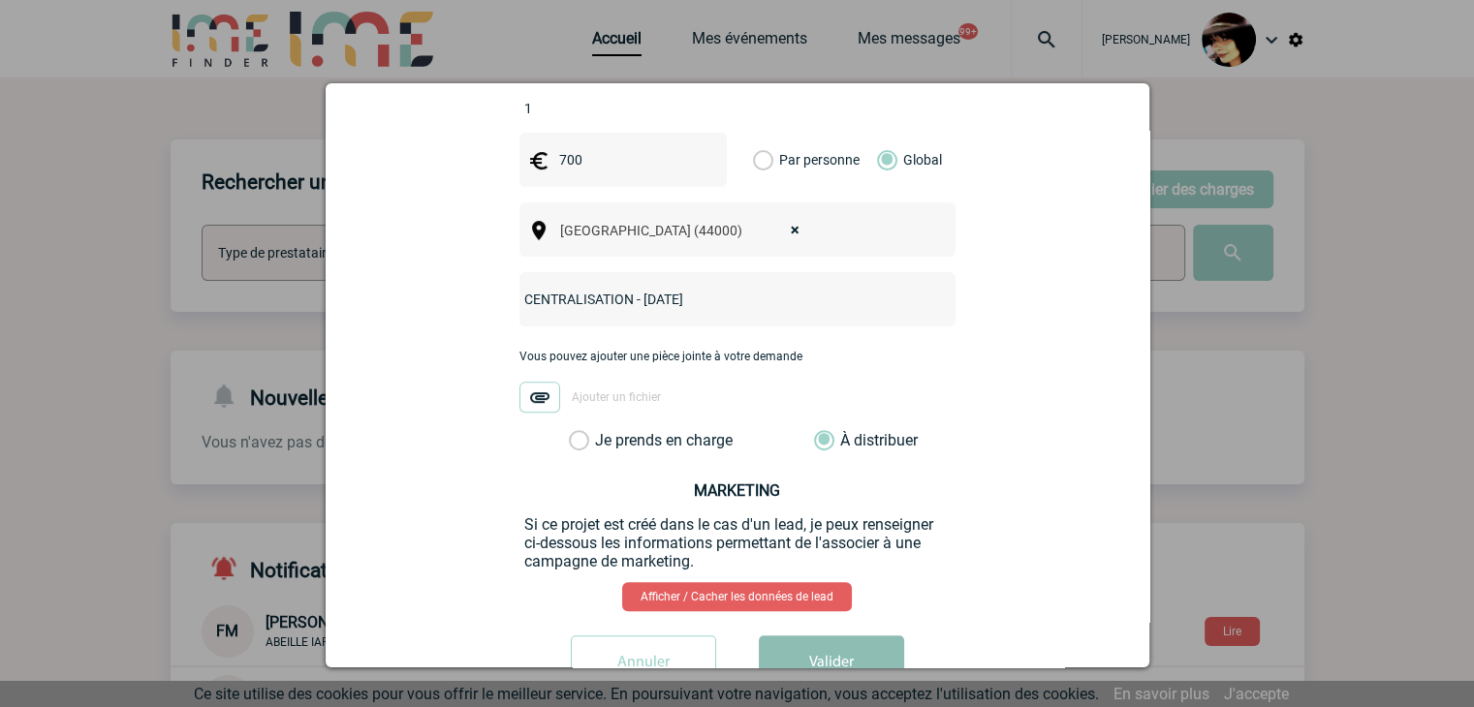
scroll to position [729, 0]
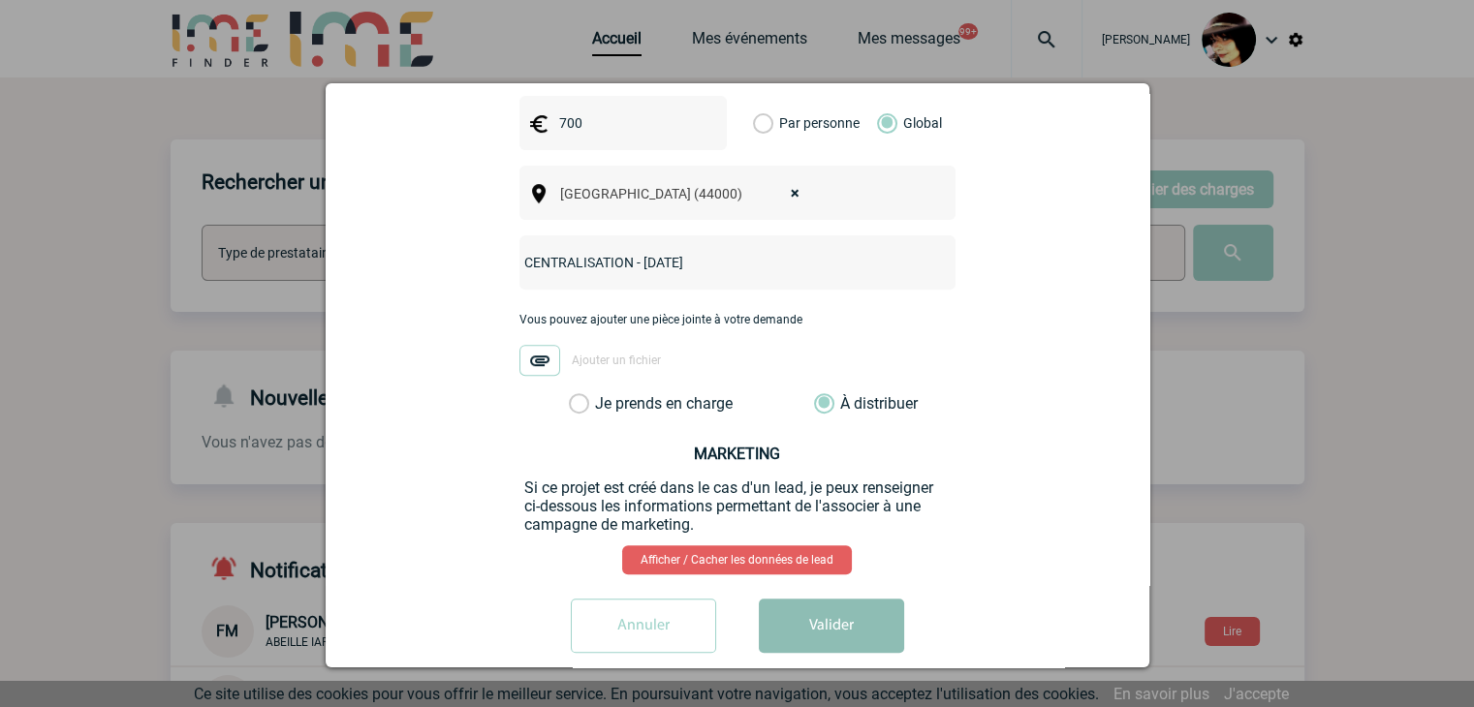
click at [836, 603] on button "Valider" at bounding box center [831, 626] width 145 height 54
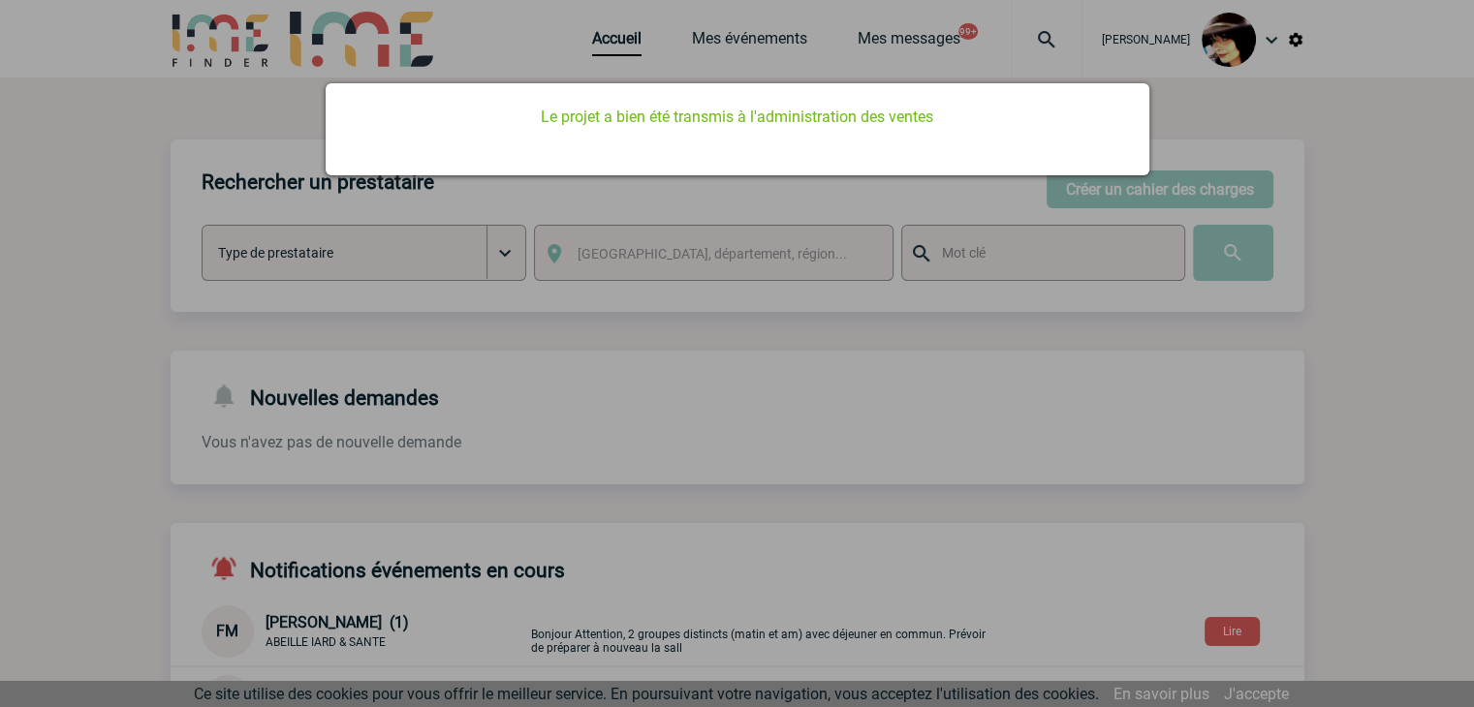
scroll to position [0, 0]
click at [1052, 620] on div at bounding box center [737, 353] width 1474 height 707
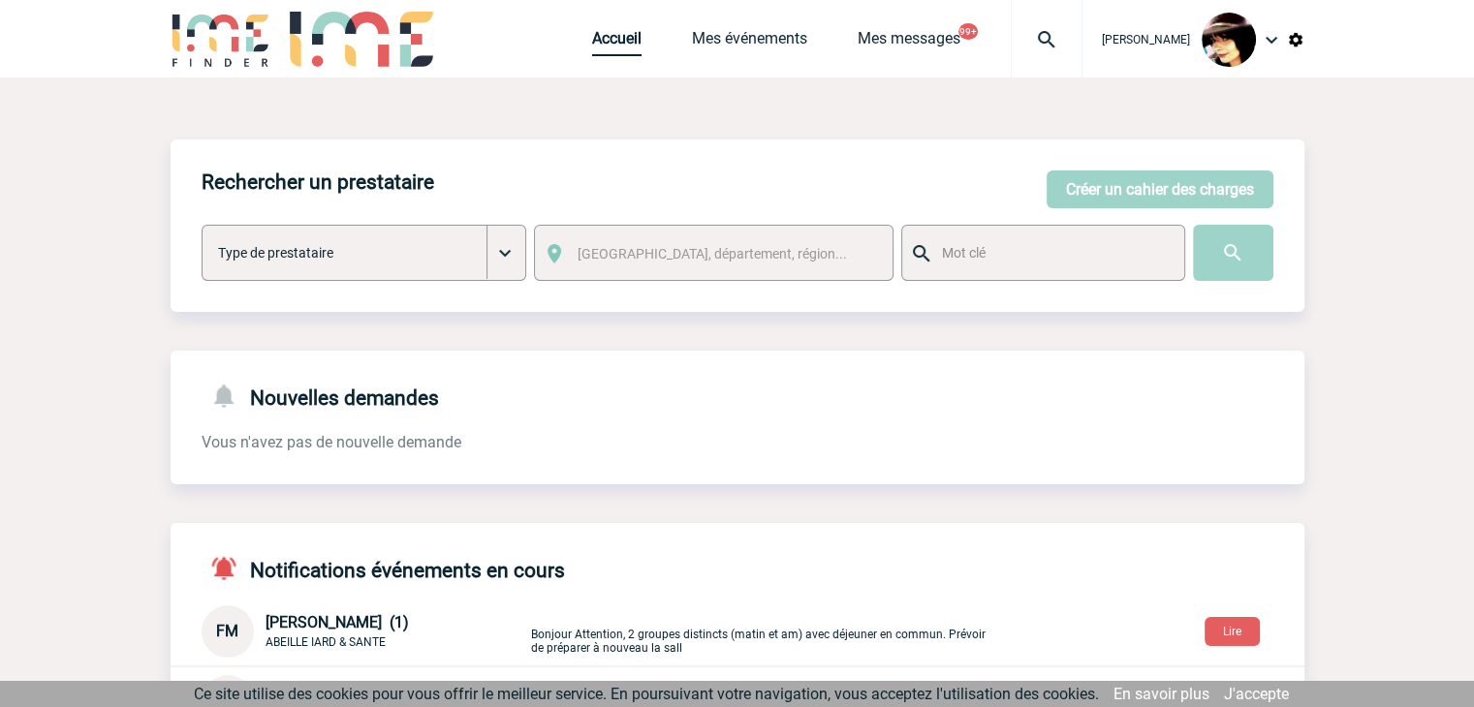
click at [593, 39] on link "Accueil" at bounding box center [616, 42] width 49 height 27
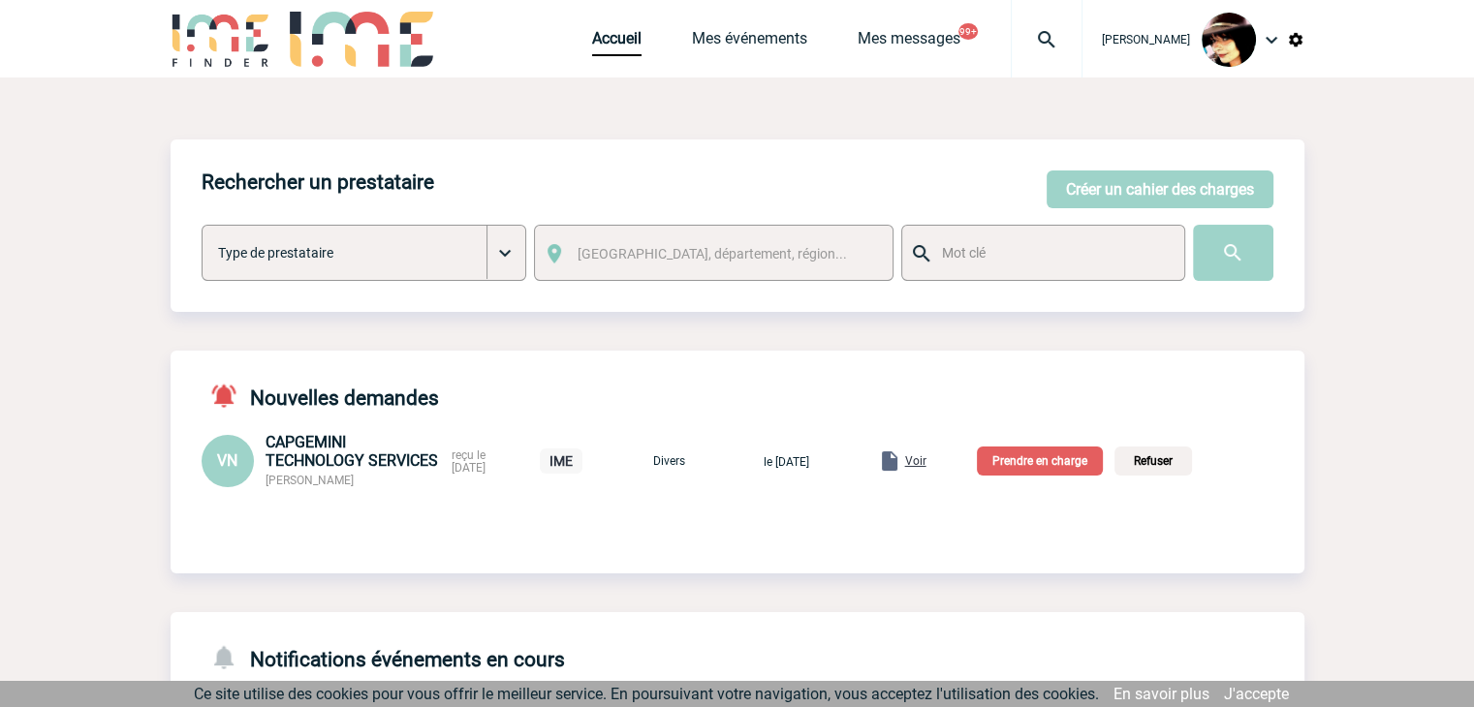
click at [927, 458] on span "Voir" at bounding box center [915, 462] width 21 height 14
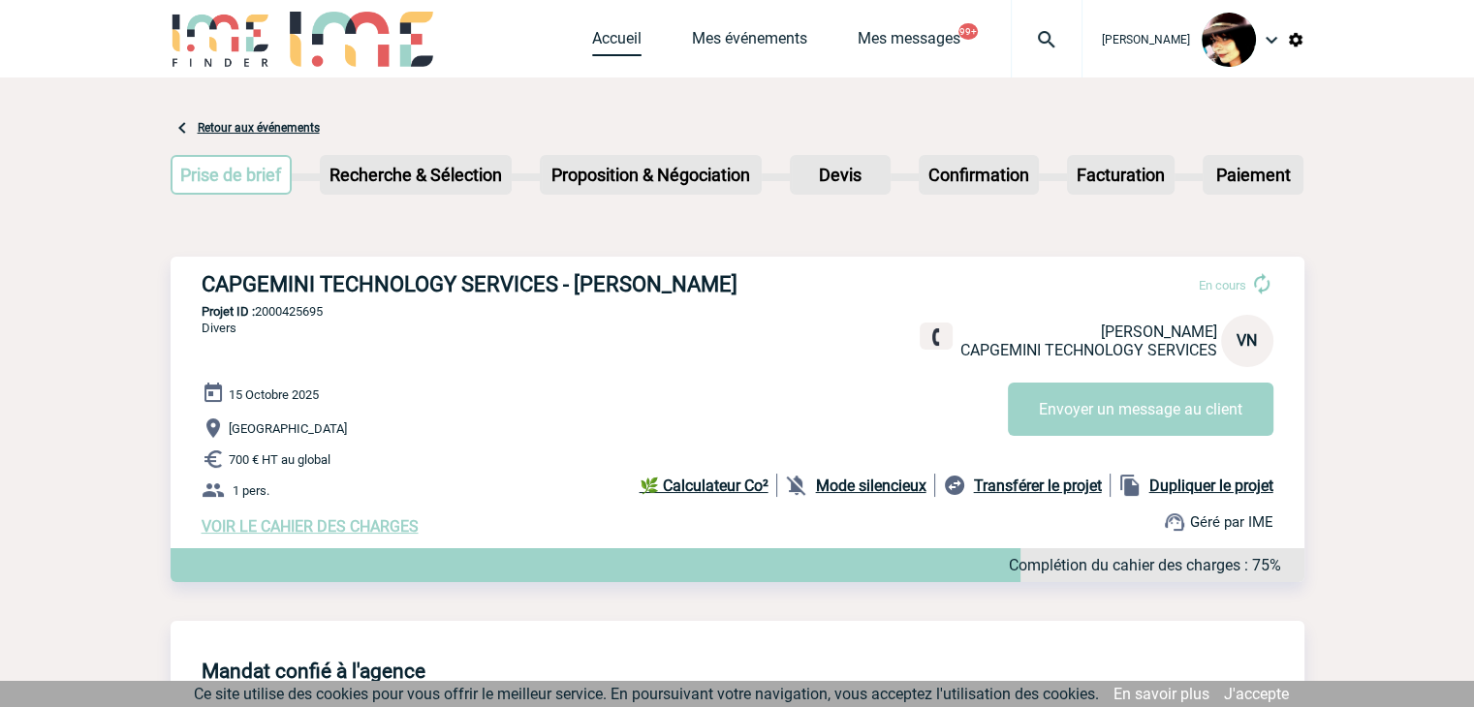
click at [592, 41] on link "Accueil" at bounding box center [616, 42] width 49 height 27
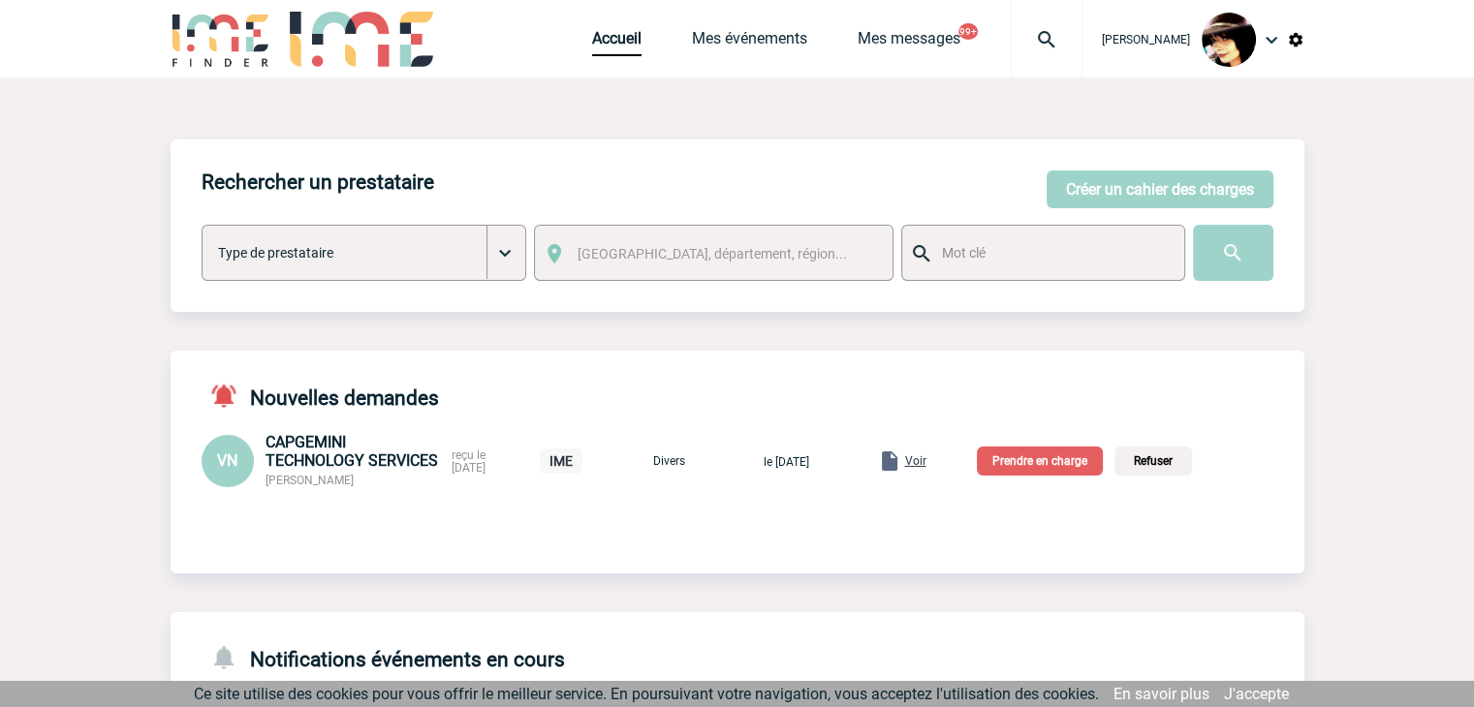
click at [1035, 455] on p "Prendre en charge" at bounding box center [1040, 461] width 126 height 29
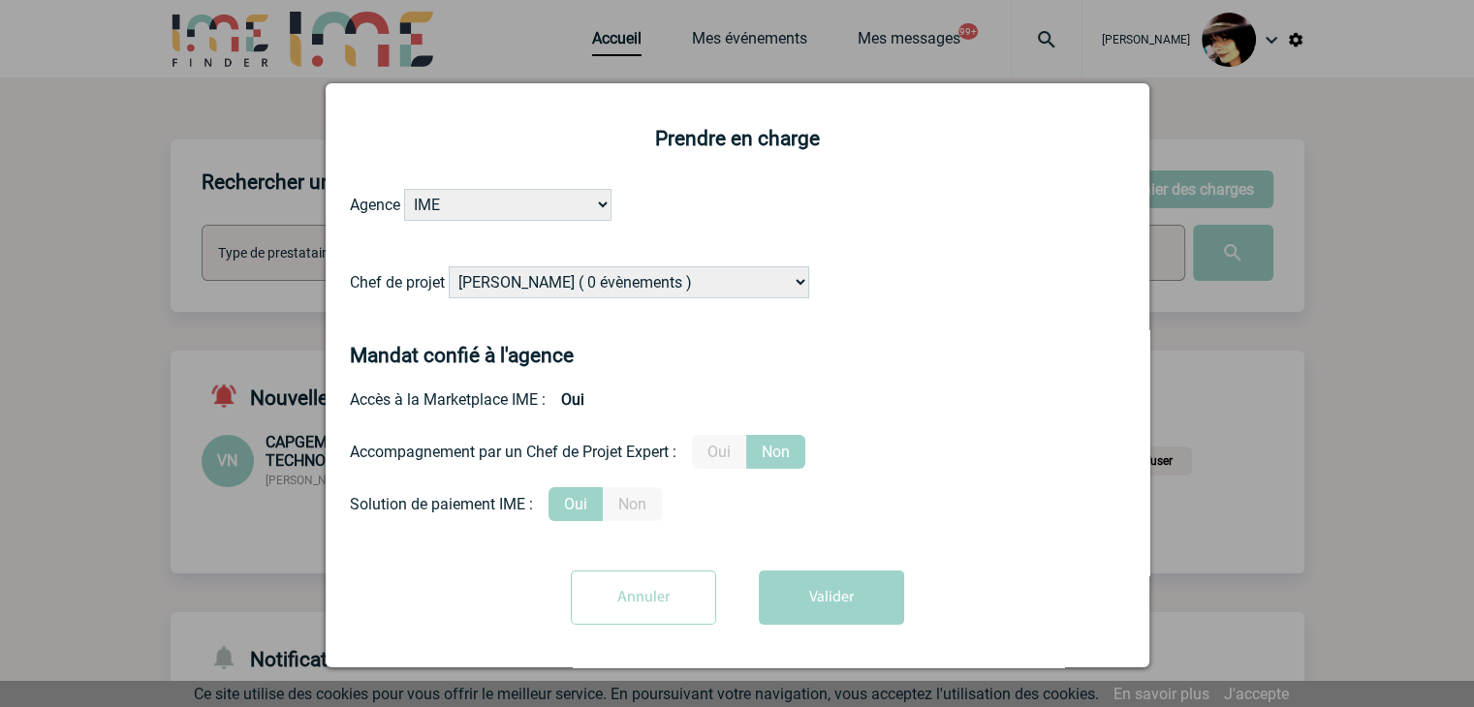
click at [576, 282] on select "Alizée VERLAGUET ( 0 évènements ) Anne-Françoise BONHOMME ( 178 évènements ) An…" at bounding box center [629, 283] width 361 height 32
select select "131349"
click at [574, 280] on select "Alizée VERLAGUET ( 0 évènements ) Anne-Françoise BONHOMME ( 178 évènements ) An…" at bounding box center [629, 283] width 361 height 32
click at [831, 603] on button "Valider" at bounding box center [831, 598] width 145 height 54
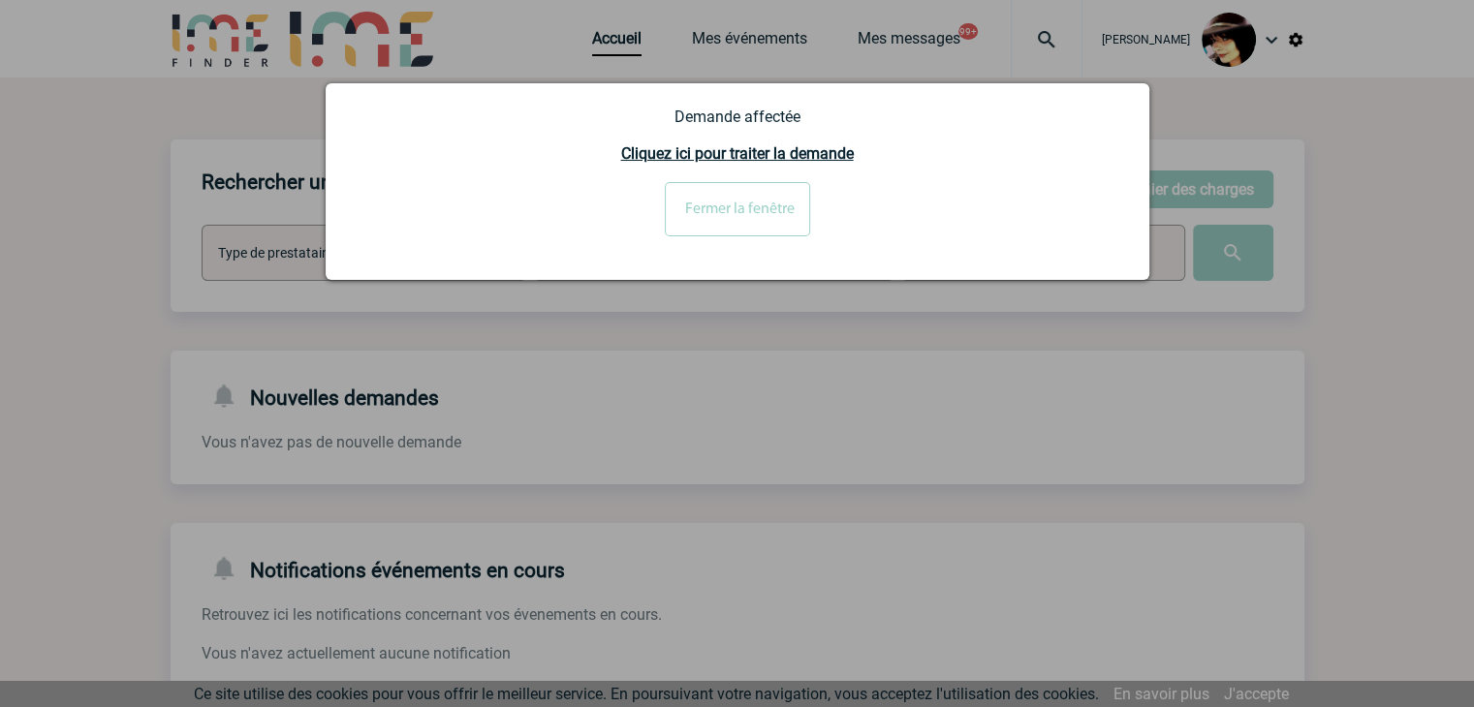
click at [1111, 399] on div at bounding box center [737, 353] width 1474 height 707
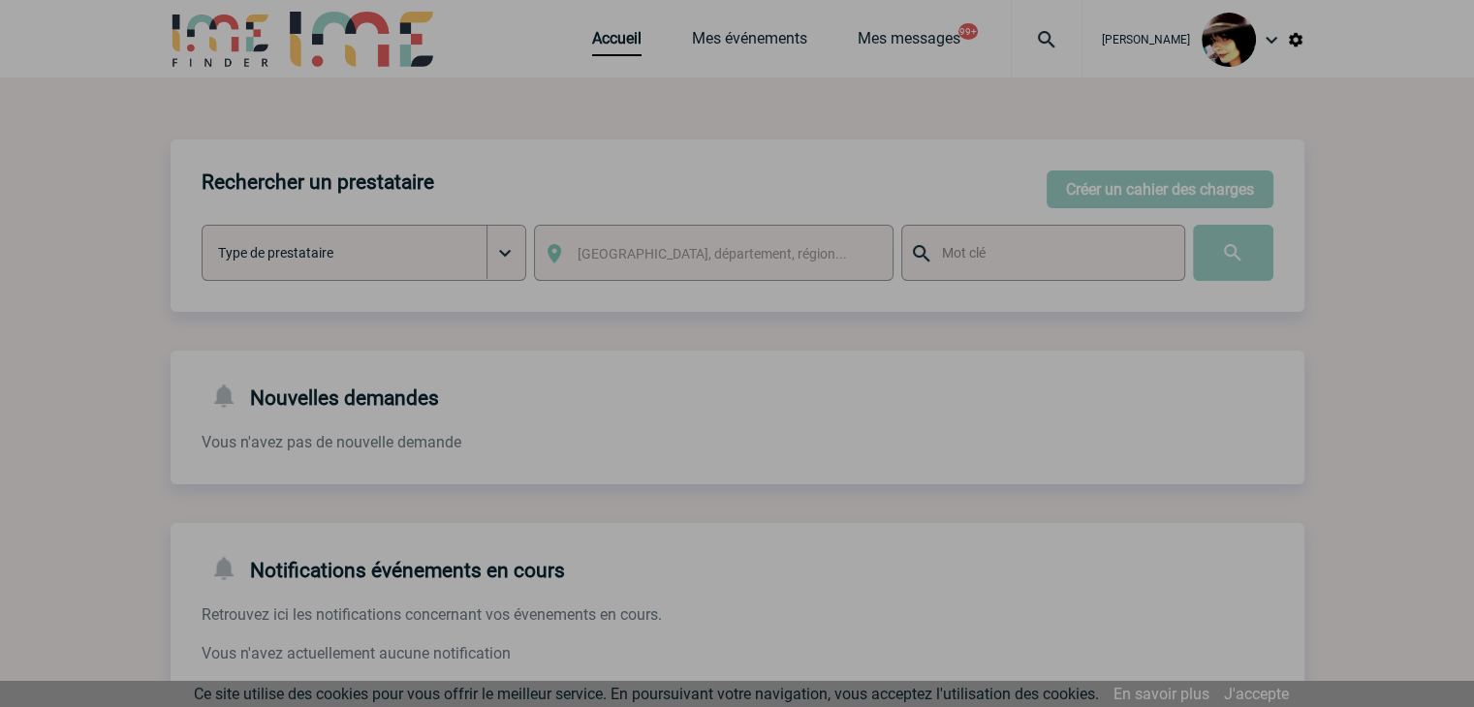
click at [1035, 44] on div at bounding box center [737, 353] width 1474 height 707
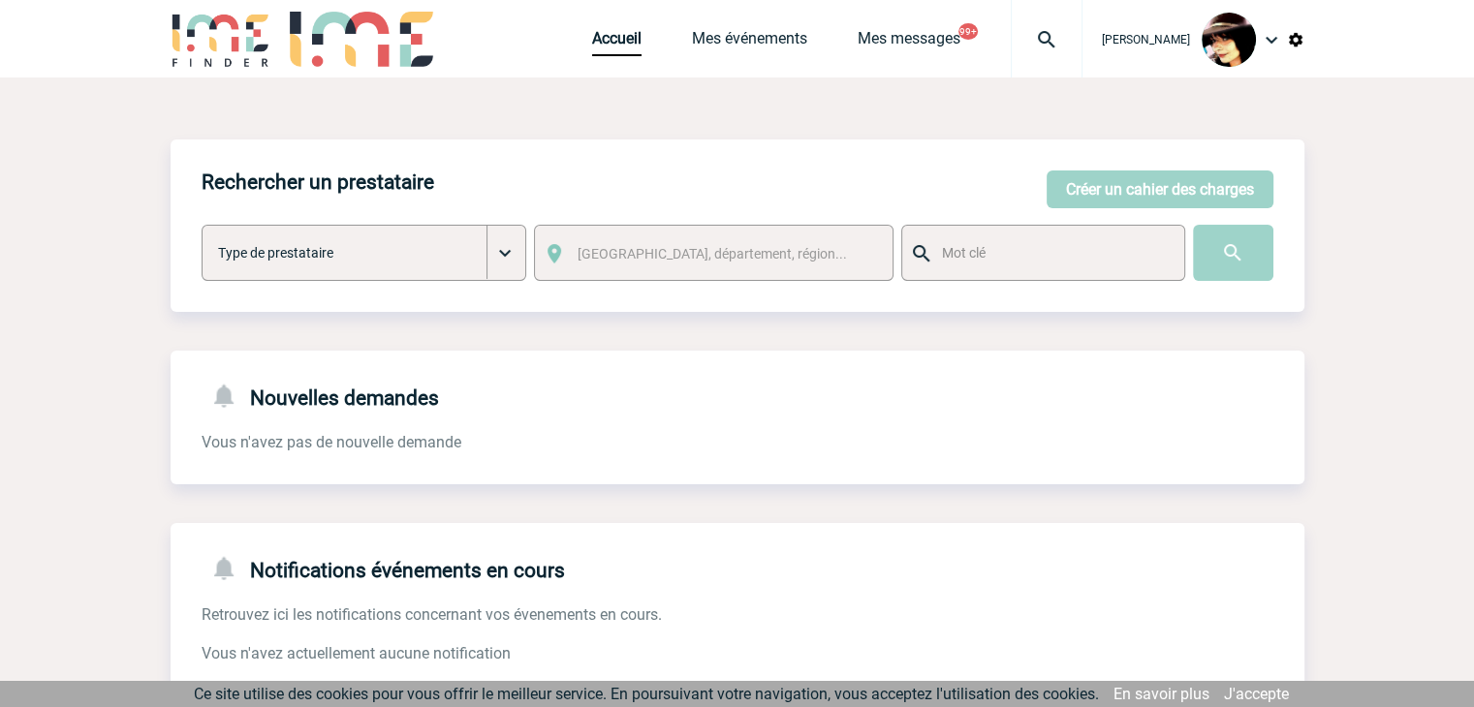
click at [1031, 44] on img at bounding box center [1047, 39] width 70 height 23
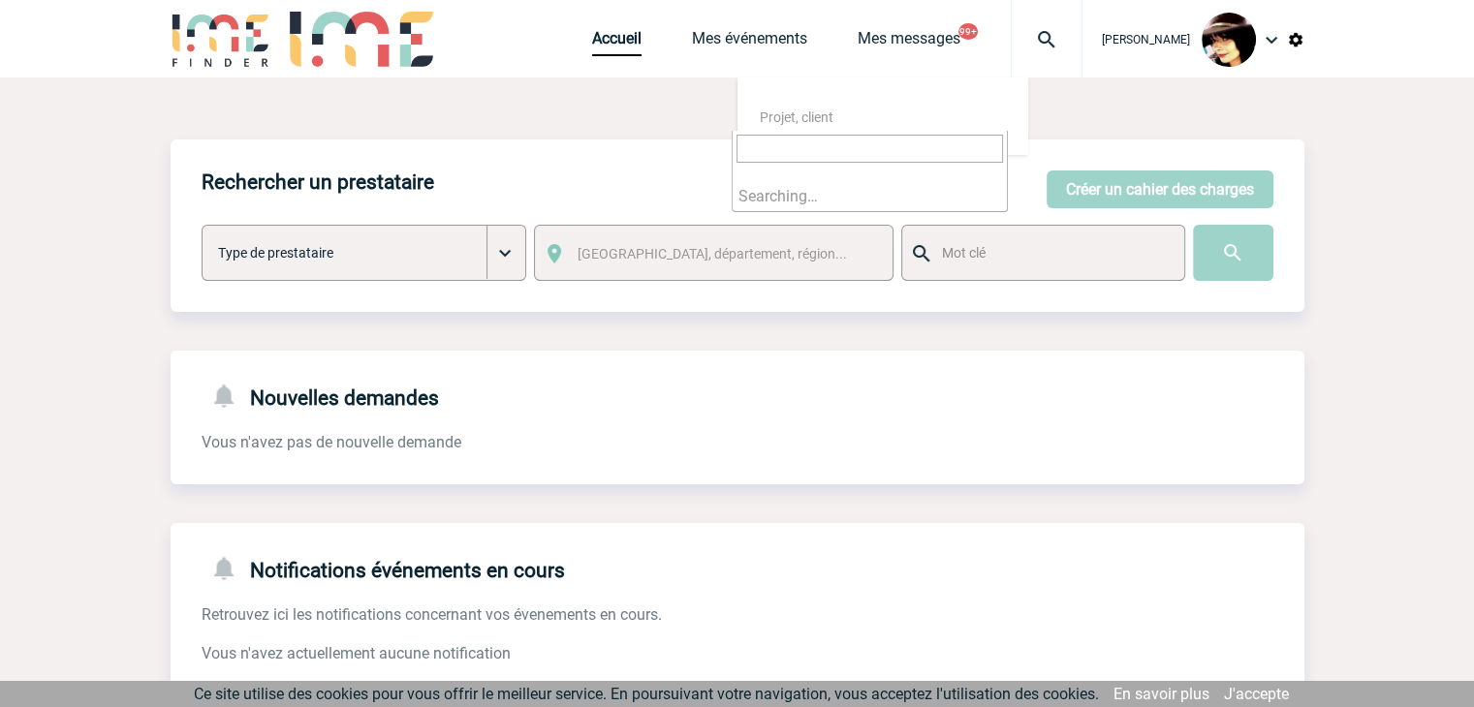
click at [763, 150] on input "search" at bounding box center [870, 149] width 267 height 28
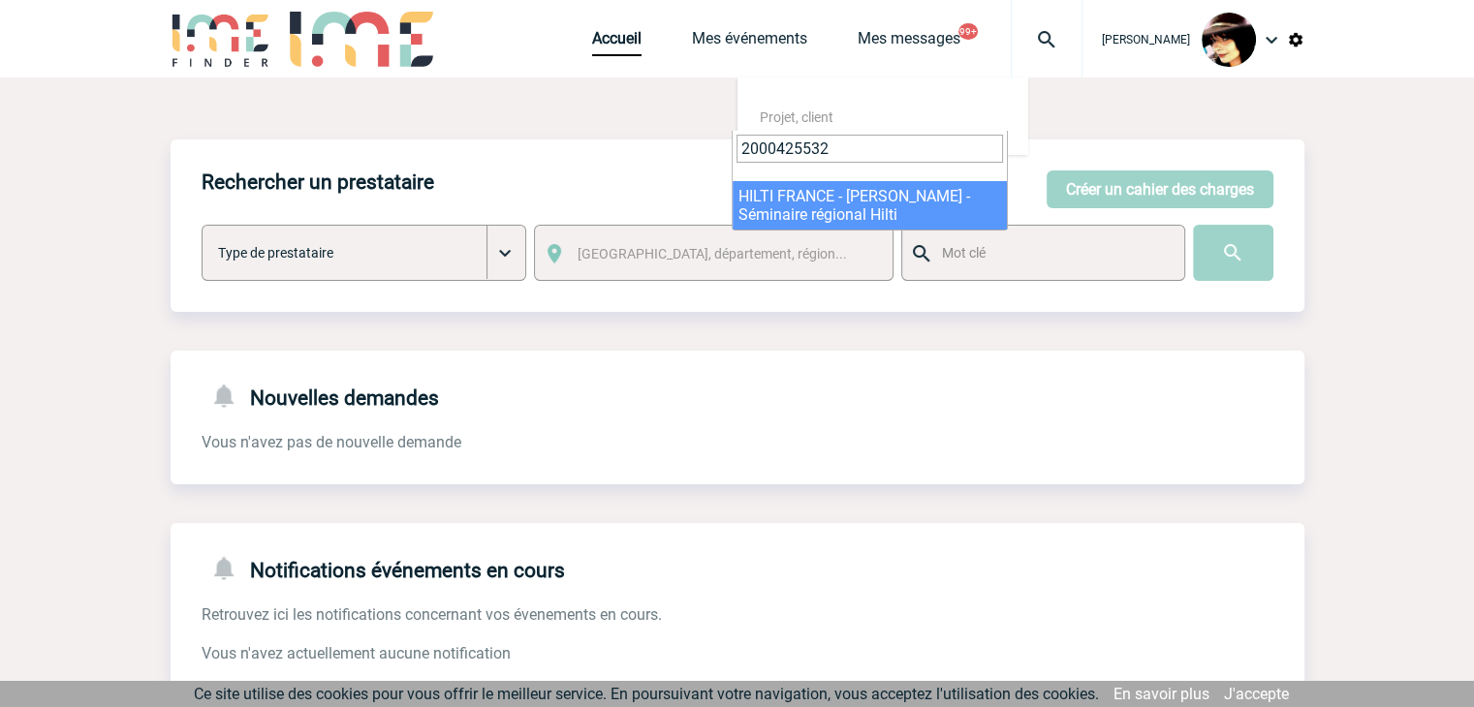
type input "2000425532"
select select "25033"
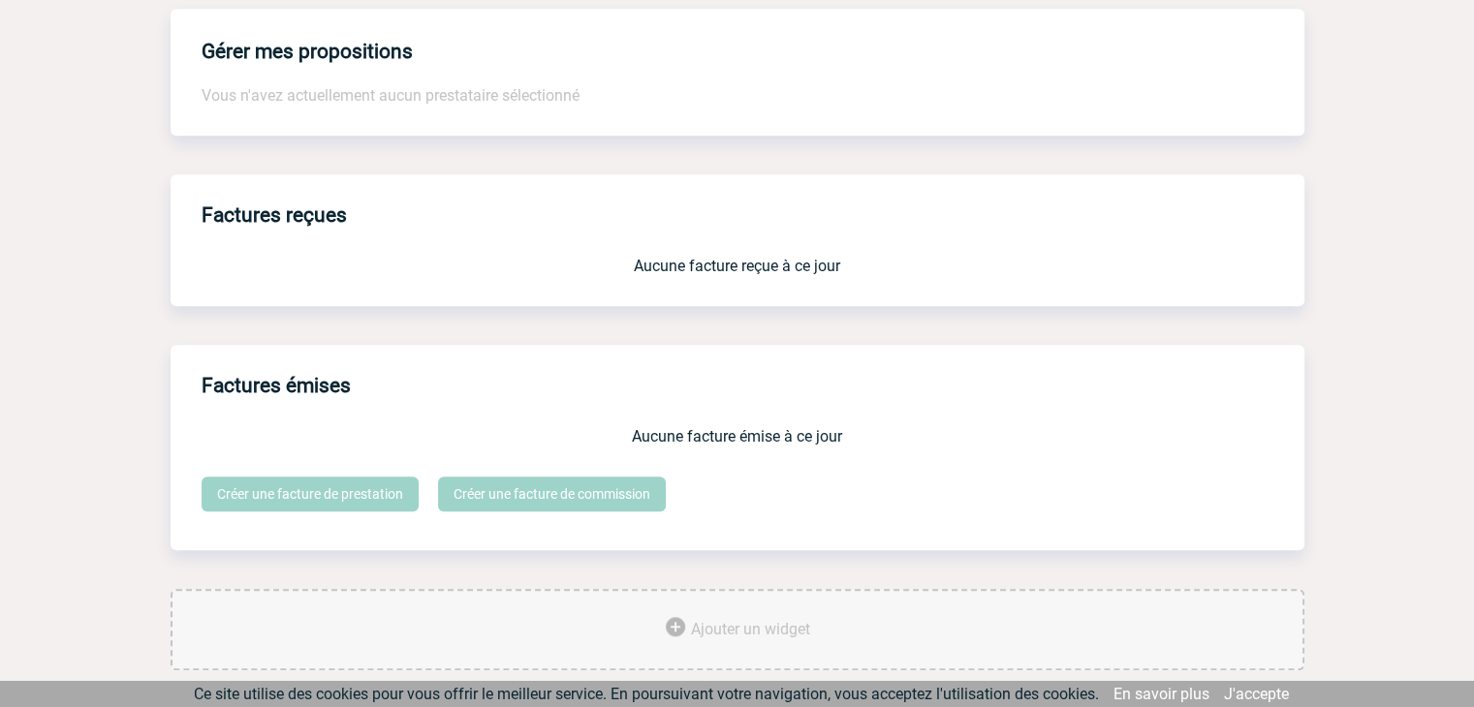
scroll to position [1602, 0]
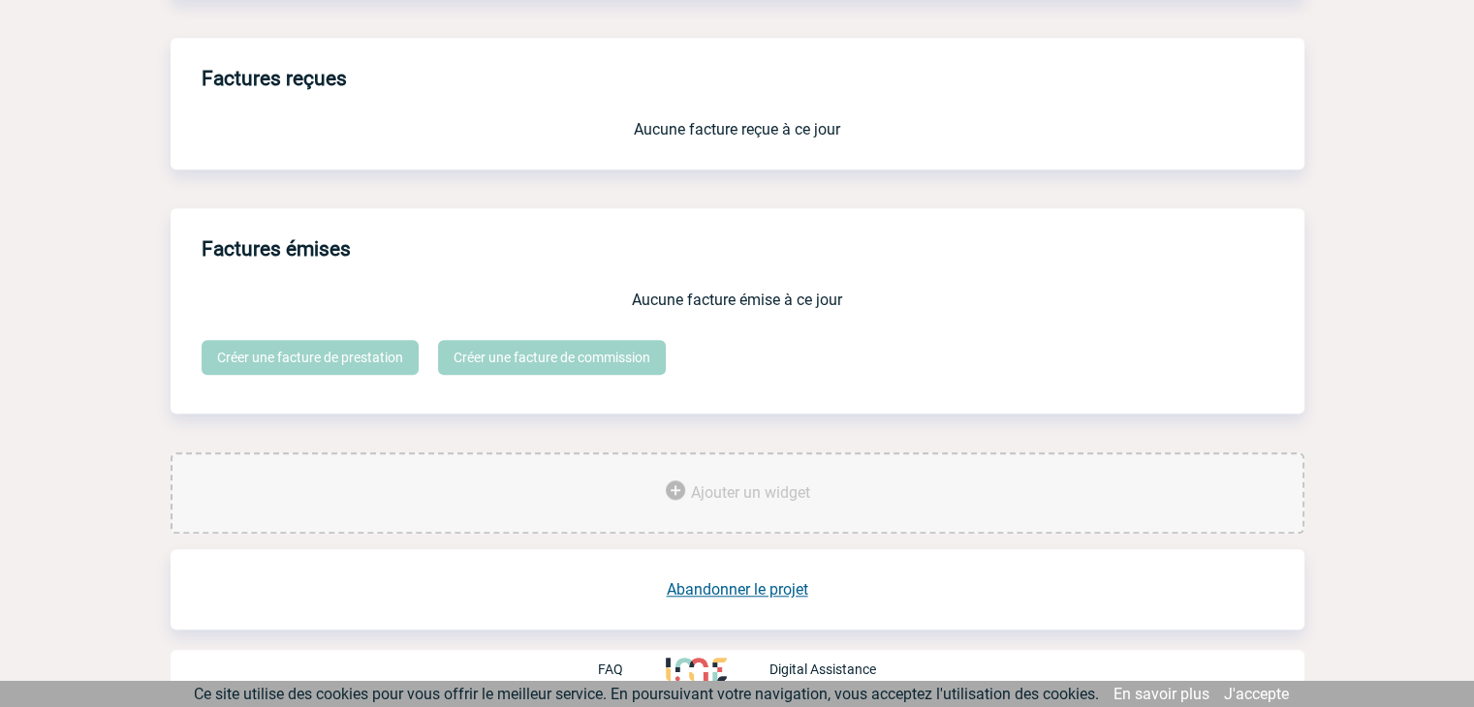
click at [742, 587] on link "Abandonner le projet" at bounding box center [737, 590] width 141 height 18
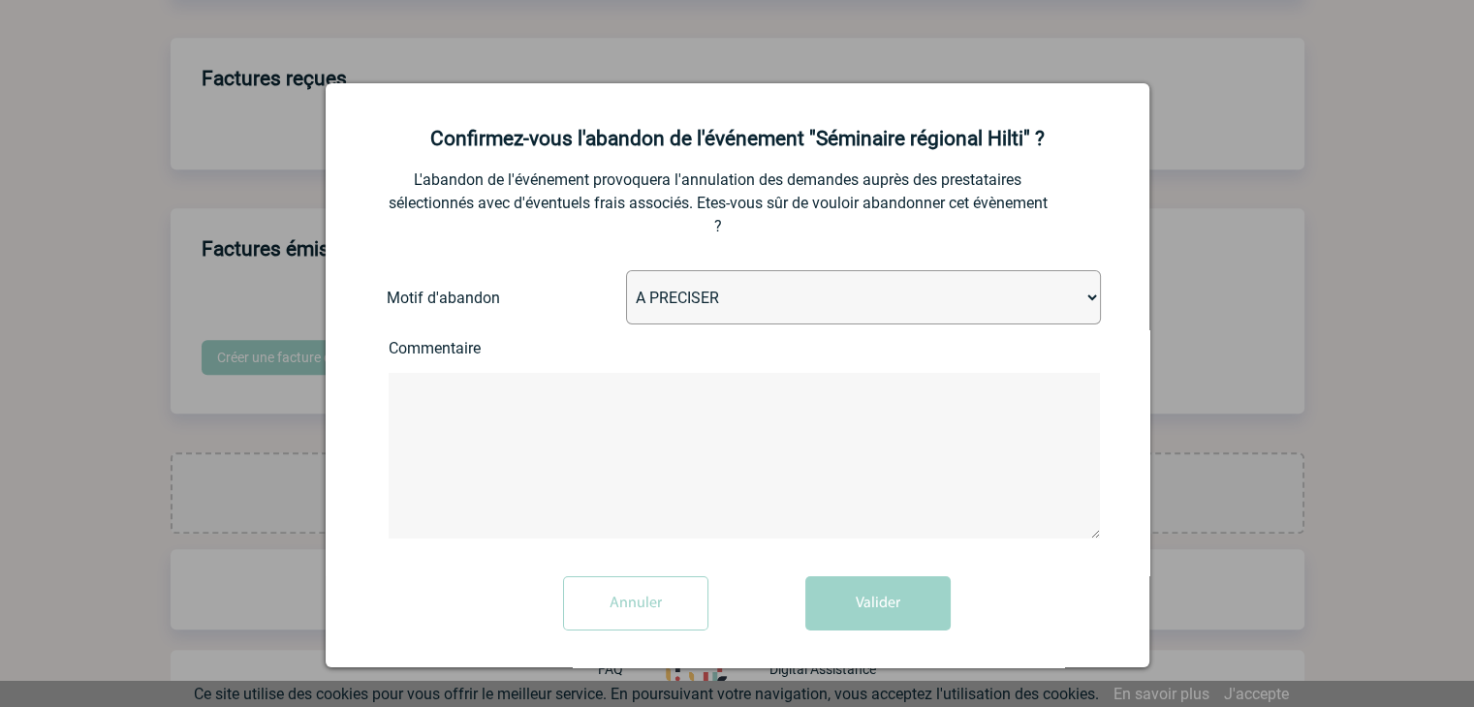
click at [760, 303] on select "A PRECISER Projet annulé Projet reporté Evénement organisé en interne A fait ap…" at bounding box center [863, 297] width 475 height 54
select select "ABANDON_PROJET_04"
click at [626, 272] on select "A PRECISER Projet annulé Projet reporté Evénement organisé en interne A fait ap…" at bounding box center [863, 297] width 475 height 54
click at [864, 610] on button "Valider" at bounding box center [877, 604] width 145 height 54
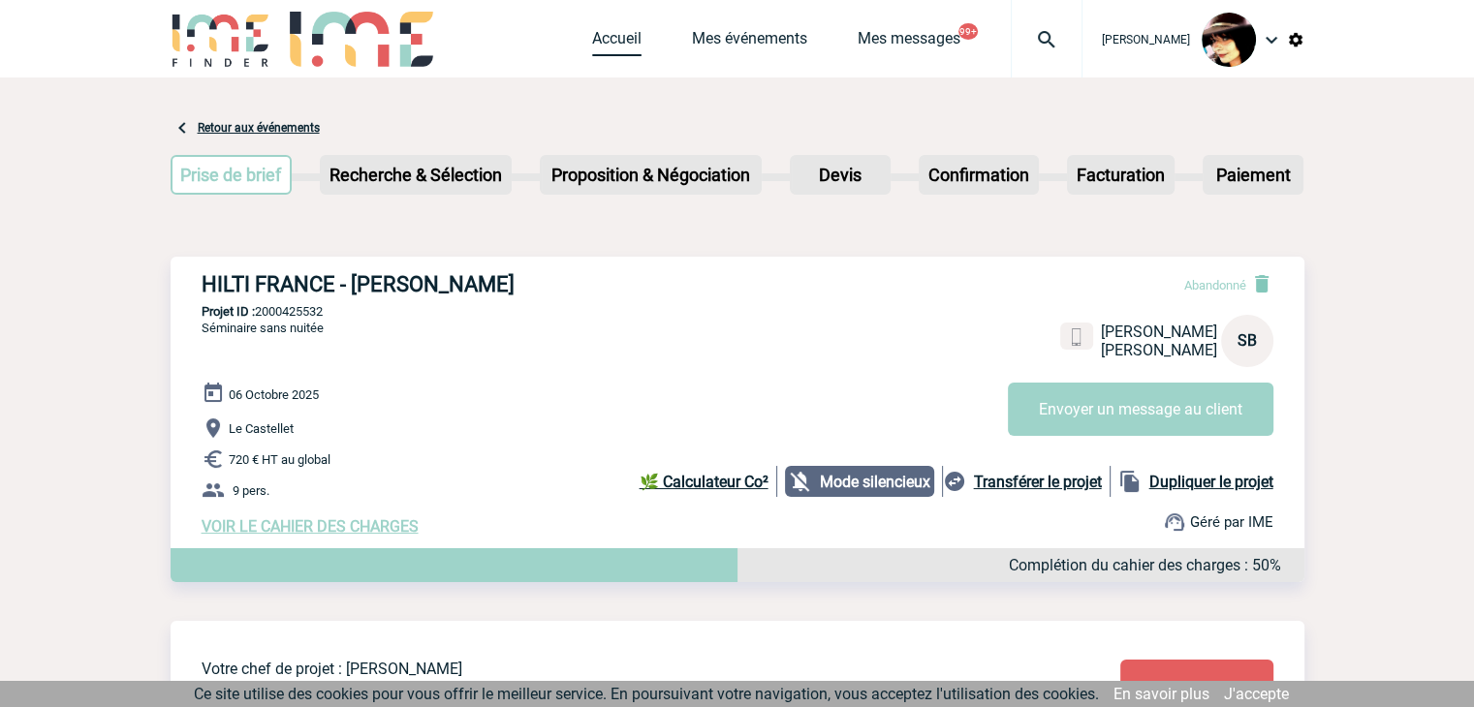
click at [610, 47] on link "Accueil" at bounding box center [616, 42] width 49 height 27
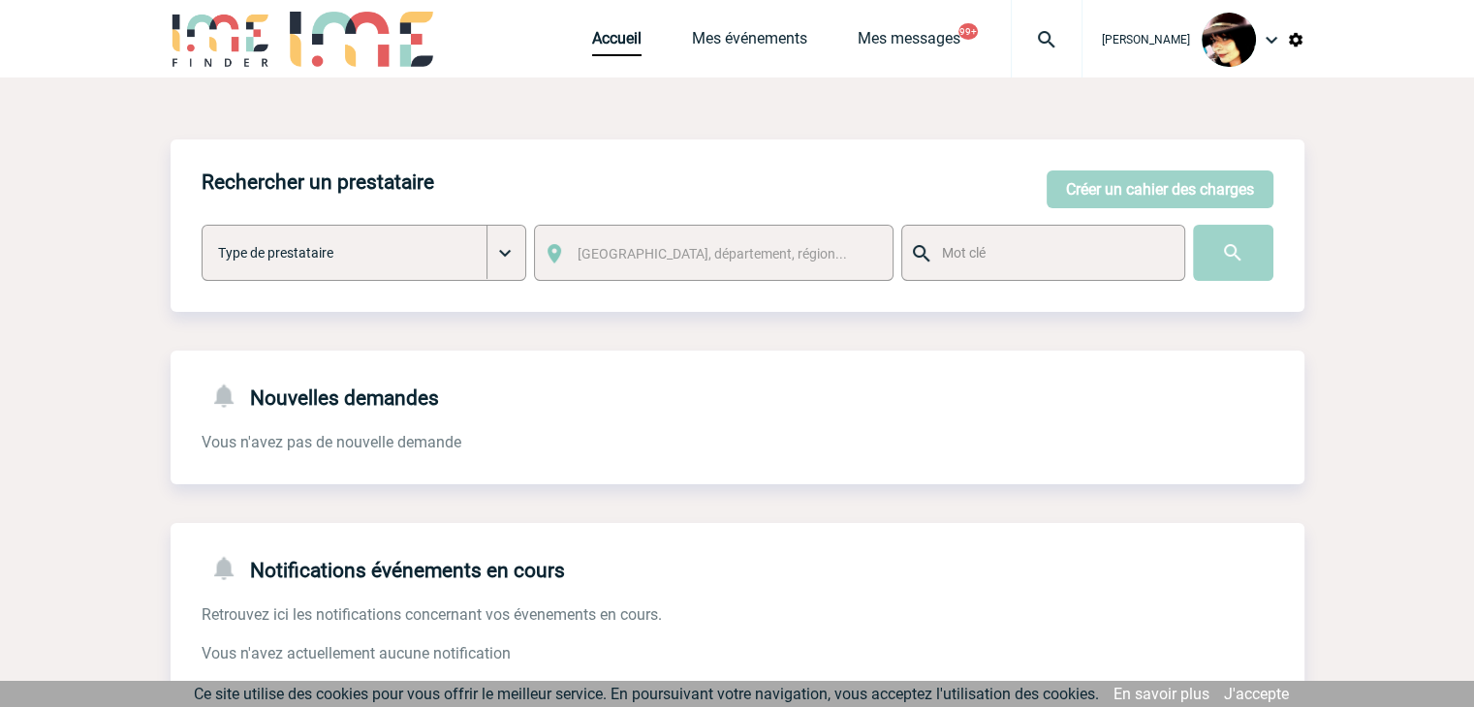
click at [1285, 38] on div "[PERSON_NAME]" at bounding box center [1194, 39] width 222 height 79
click at [1292, 46] on img at bounding box center [1295, 39] width 17 height 17
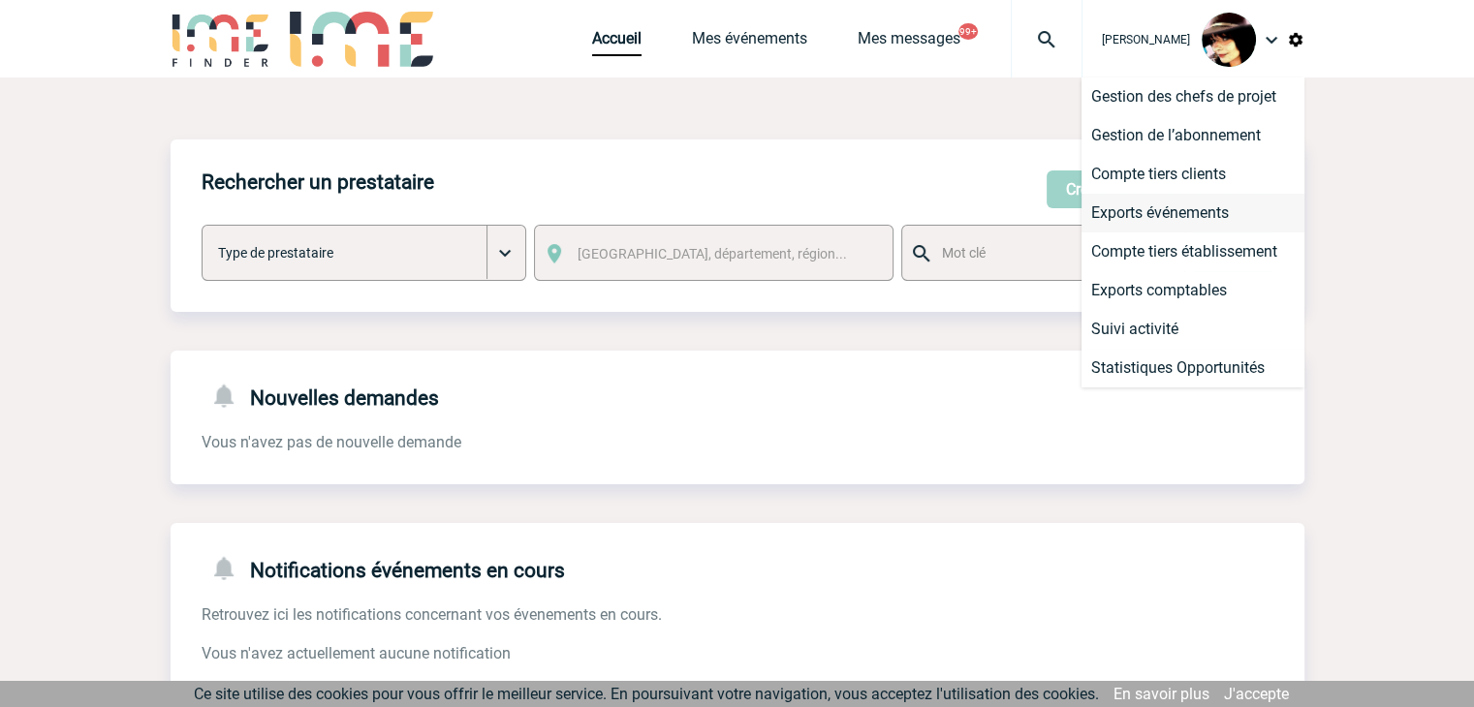
click at [1136, 203] on li "Exports événements" at bounding box center [1193, 213] width 223 height 39
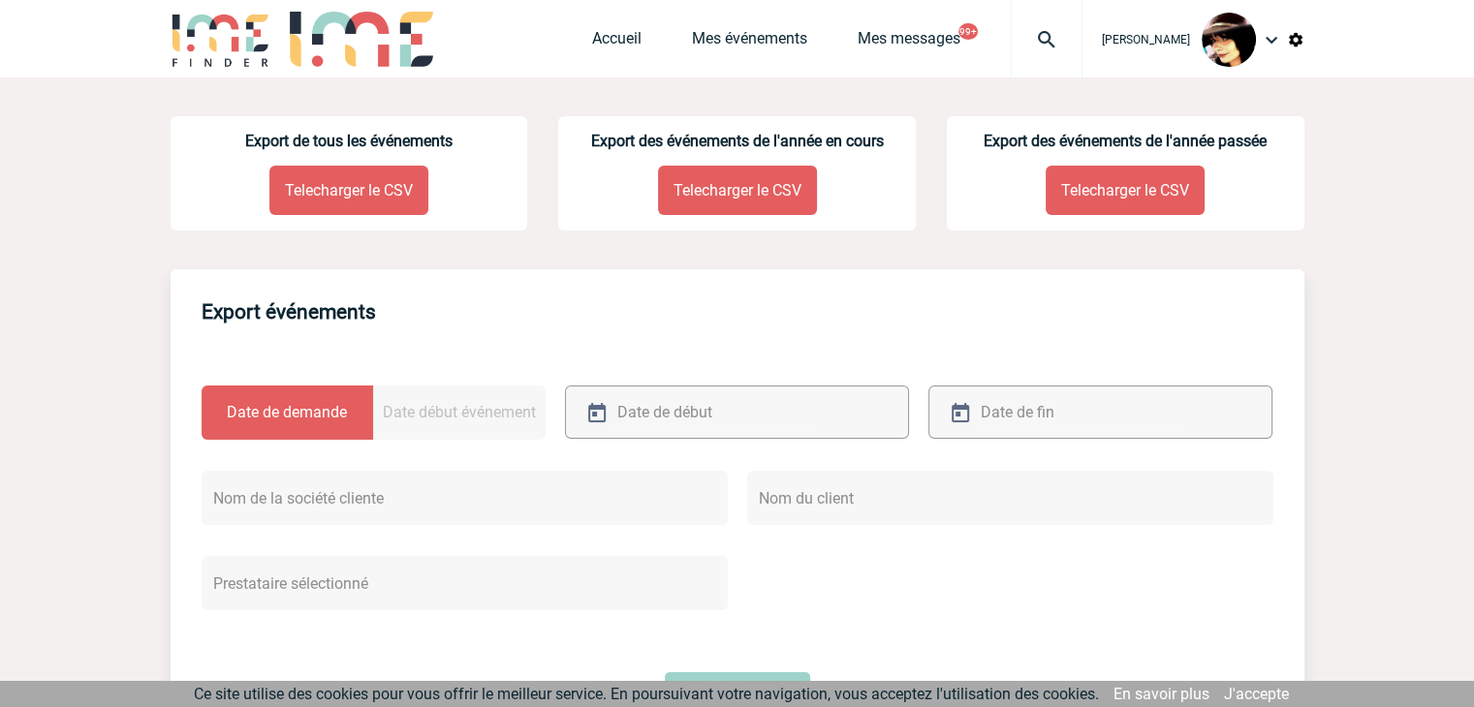
click at [319, 191] on p "Telecharger le CSV" at bounding box center [348, 190] width 159 height 49
